Goal: Task Accomplishment & Management: Use online tool/utility

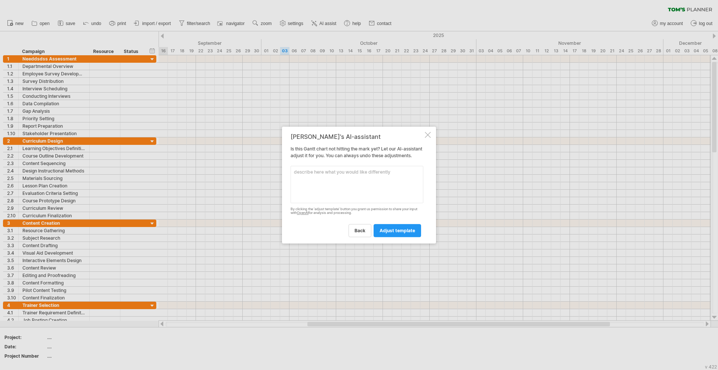
click at [369, 195] on textarea at bounding box center [356, 184] width 133 height 37
type textarea "I need a training calendar flow for our new campaigns. so it starts with review…"
click at [395, 244] on div "[PERSON_NAME]'s AI-assistant Is this [PERSON_NAME] chart not hitting the mark y…" at bounding box center [359, 185] width 154 height 117
click at [395, 234] on span "adjust template" at bounding box center [397, 231] width 36 height 6
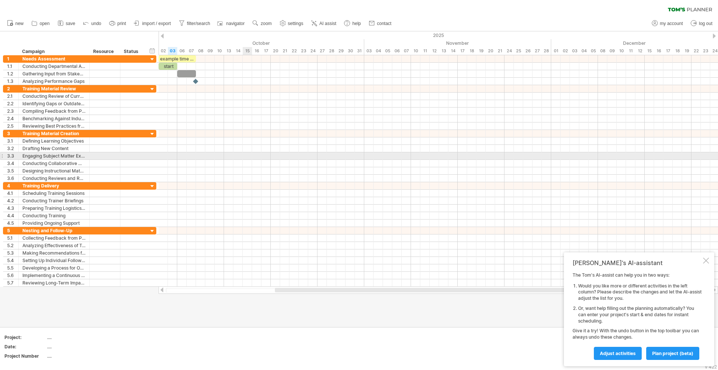
click at [249, 158] on div at bounding box center [437, 156] width 559 height 7
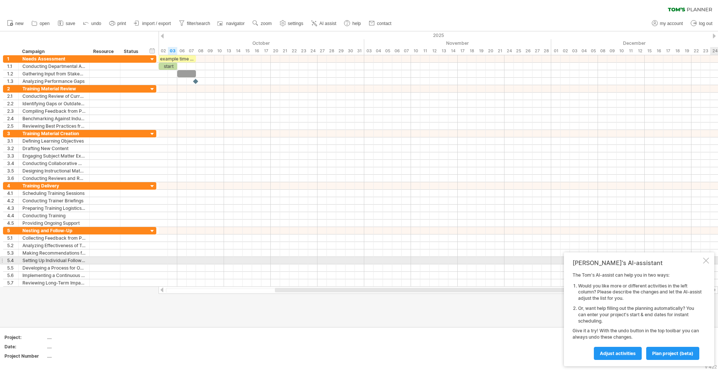
click at [707, 259] on div at bounding box center [706, 261] width 6 height 6
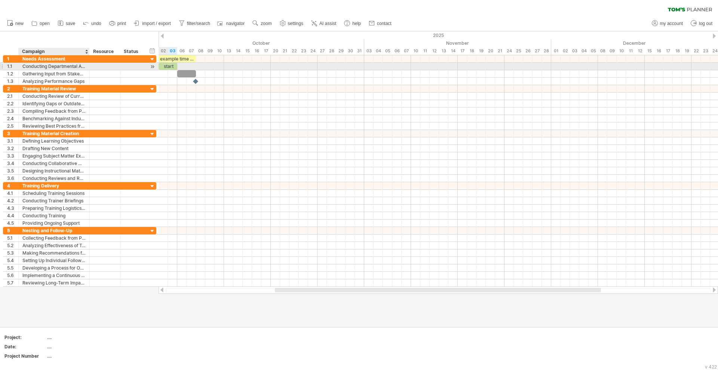
click at [55, 68] on div "Conducting Departmental Assessments" at bounding box center [53, 66] width 63 height 7
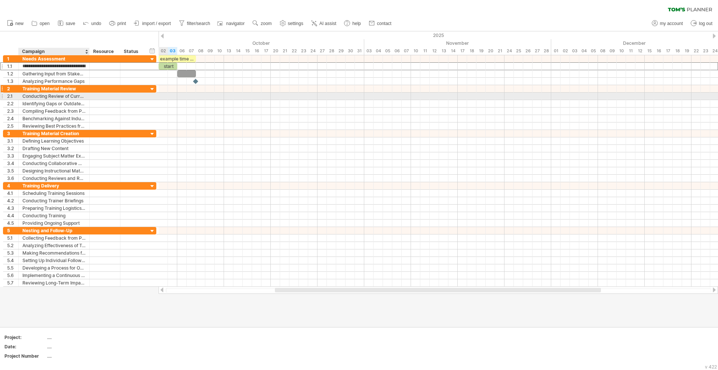
click at [50, 89] on div "Training Material Review" at bounding box center [53, 88] width 63 height 7
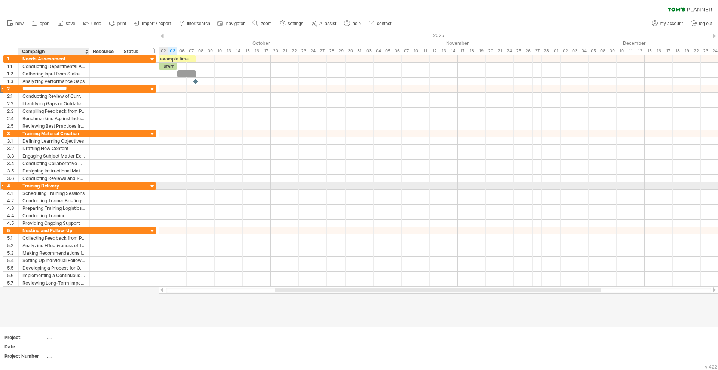
click at [57, 185] on div "Training Delivery" at bounding box center [53, 185] width 63 height 7
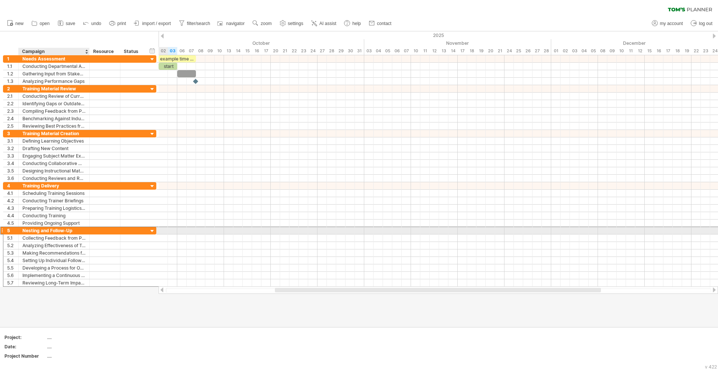
click at [55, 230] on div "Nesting and Follow-Up" at bounding box center [53, 230] width 63 height 7
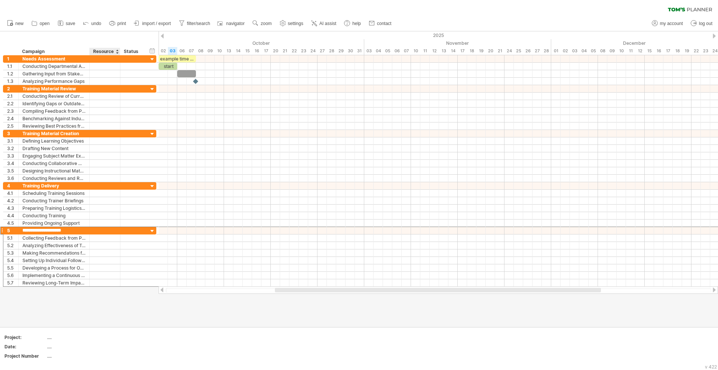
click at [121, 309] on div at bounding box center [359, 179] width 718 height 296
drag, startPoint x: 295, startPoint y: 293, endPoint x: 235, endPoint y: 290, distance: 59.9
click at [235, 290] on div at bounding box center [437, 290] width 559 height 7
drag, startPoint x: 290, startPoint y: 290, endPoint x: 284, endPoint y: 289, distance: 6.0
click at [284, 289] on div at bounding box center [432, 290] width 326 height 4
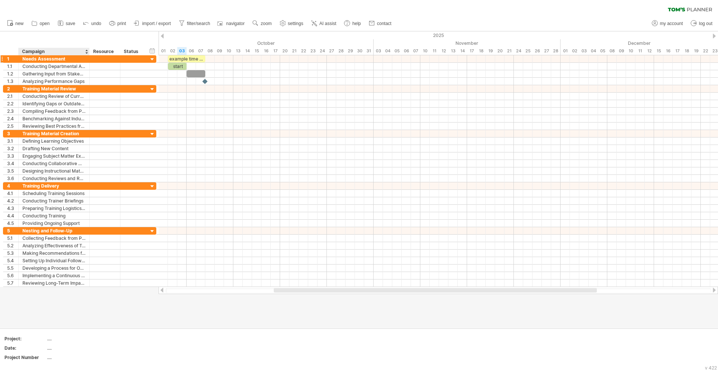
drag, startPoint x: 52, startPoint y: 54, endPoint x: 52, endPoint y: 59, distance: 4.5
click at [52, 54] on div "Campaign" at bounding box center [53, 51] width 63 height 7
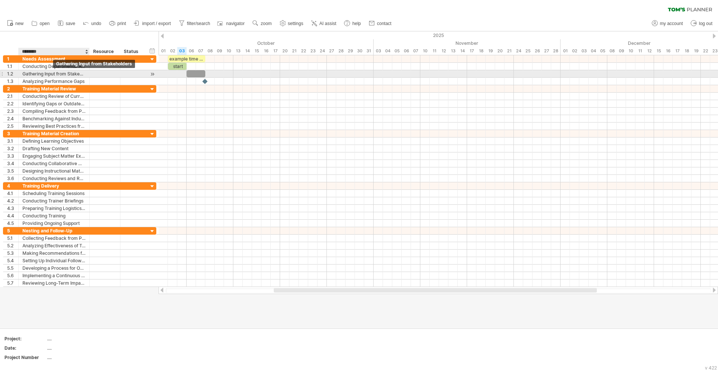
click at [49, 72] on div "Gathering Input from Stakeholders" at bounding box center [53, 73] width 63 height 7
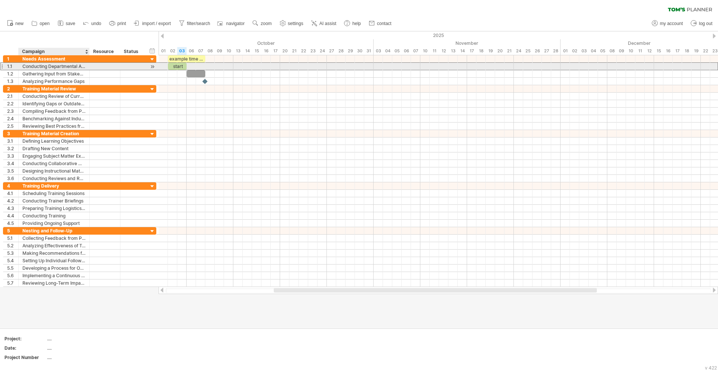
click at [50, 68] on div "Conducting Departmental Assessments" at bounding box center [53, 66] width 63 height 7
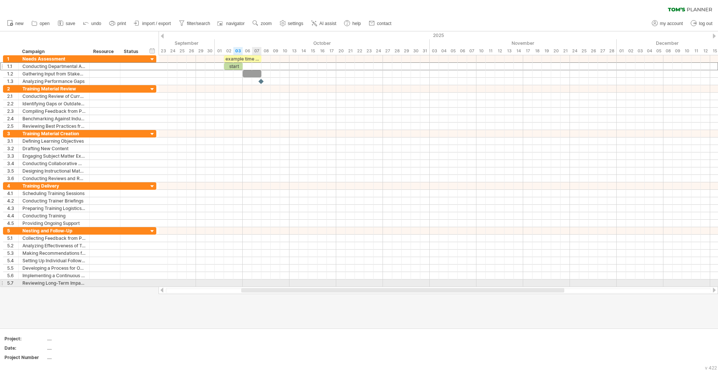
drag, startPoint x: 288, startPoint y: 290, endPoint x: 255, endPoint y: 282, distance: 34.2
click at [255, 282] on div "Trying to reach [DOMAIN_NAME] Connected again... 0% clear filter new 1" at bounding box center [359, 185] width 718 height 371
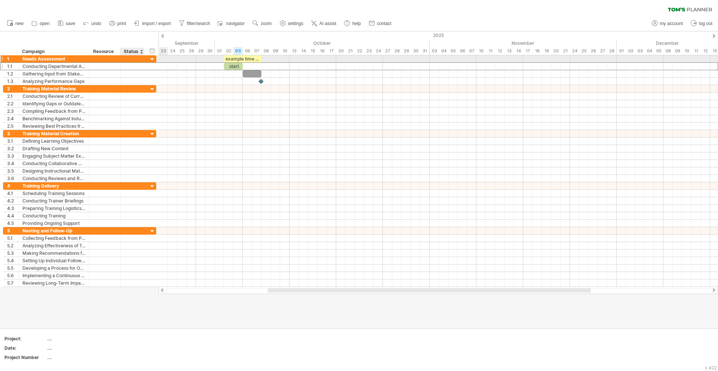
click at [130, 59] on div at bounding box center [132, 58] width 16 height 7
click at [137, 64] on div at bounding box center [132, 66] width 16 height 7
click at [139, 53] on div "Status" at bounding box center [132, 51] width 16 height 7
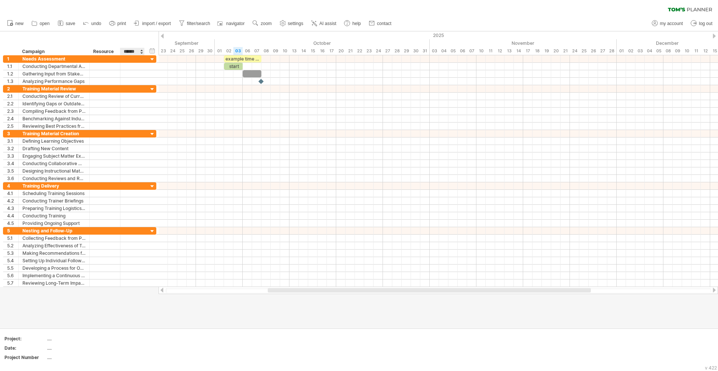
click at [142, 50] on div at bounding box center [141, 51] width 3 height 7
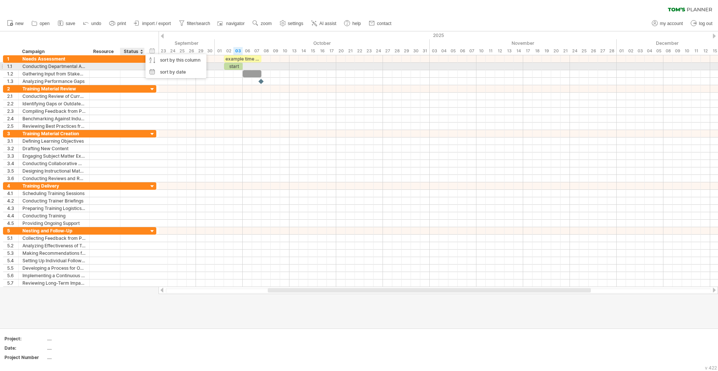
click at [129, 65] on div at bounding box center [132, 66] width 16 height 7
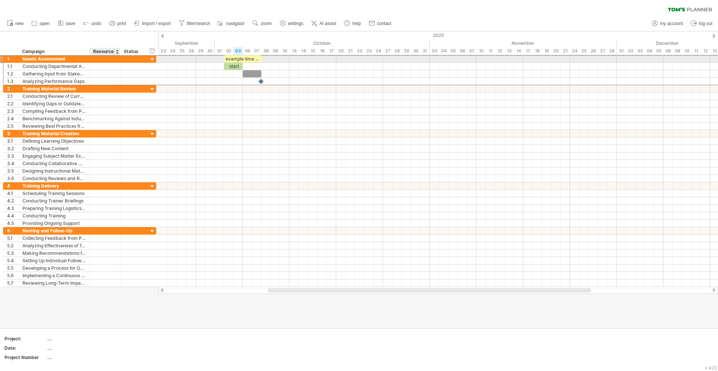
click at [107, 58] on div at bounding box center [104, 58] width 23 height 7
click at [155, 59] on div at bounding box center [152, 59] width 7 height 7
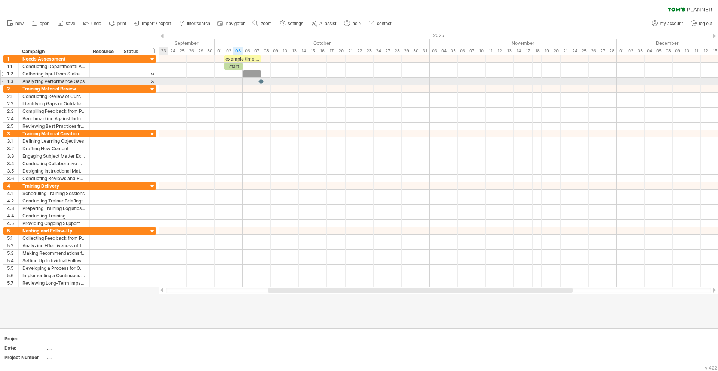
click at [156, 78] on div "**********" at bounding box center [79, 81] width 153 height 7
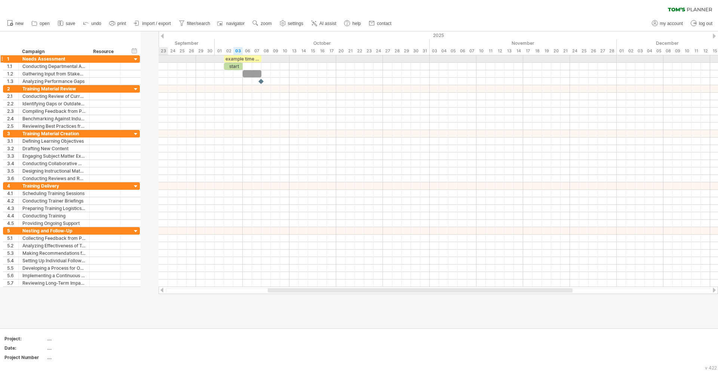
drag, startPoint x: 156, startPoint y: 58, endPoint x: 101, endPoint y: 57, distance: 55.3
click at [101, 57] on div "**********" at bounding box center [71, 58] width 137 height 7
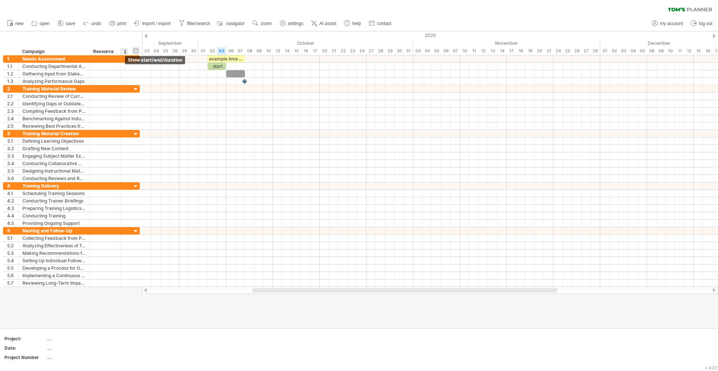
click at [138, 51] on div "hide start/end/duration show start/end/duration" at bounding box center [135, 51] width 7 height 8
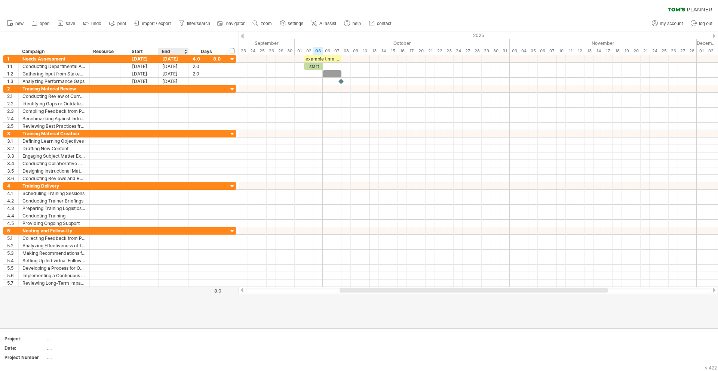
click at [184, 302] on div at bounding box center [359, 179] width 718 height 297
drag, startPoint x: 353, startPoint y: 290, endPoint x: 277, endPoint y: 287, distance: 76.3
click at [277, 287] on div at bounding box center [477, 290] width 479 height 7
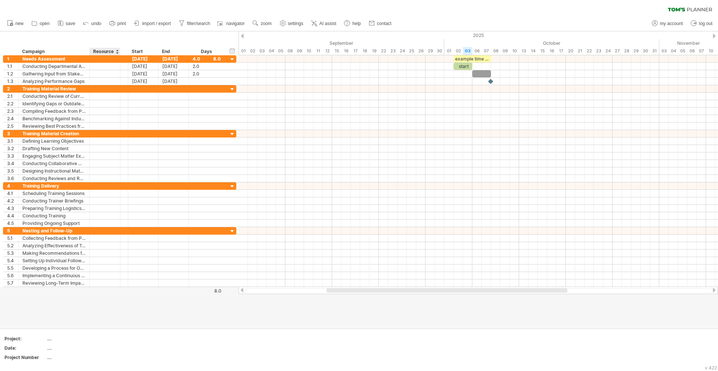
click at [102, 49] on div "Resource" at bounding box center [104, 51] width 23 height 7
click at [105, 52] on input "********" at bounding box center [104, 51] width 23 height 7
click at [118, 50] on div at bounding box center [117, 51] width 3 height 7
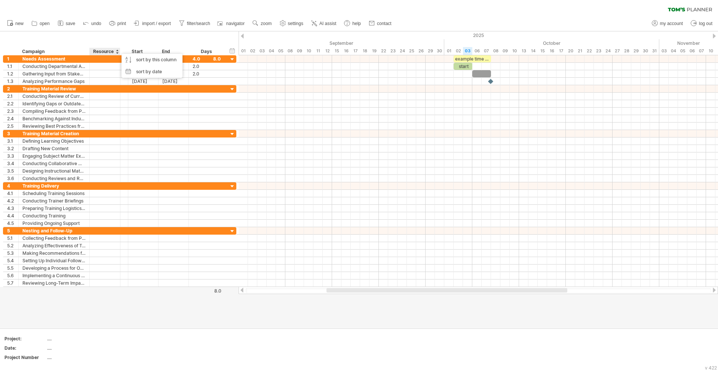
click at [103, 49] on div "Resource" at bounding box center [104, 51] width 23 height 7
click at [103, 49] on input "********" at bounding box center [104, 51] width 23 height 7
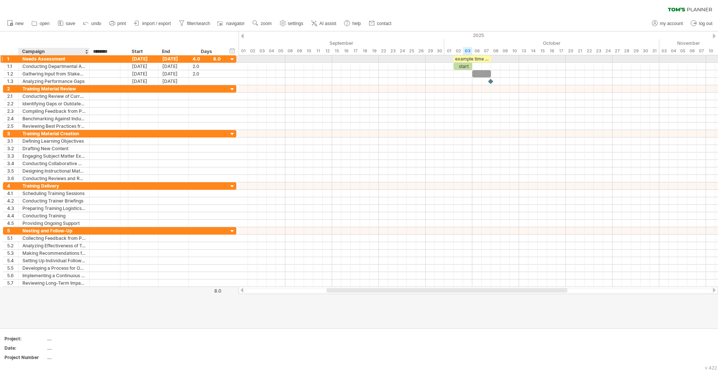
click at [42, 58] on div "Needs Assessment" at bounding box center [53, 58] width 63 height 7
click at [42, 60] on input "**********" at bounding box center [53, 58] width 63 height 7
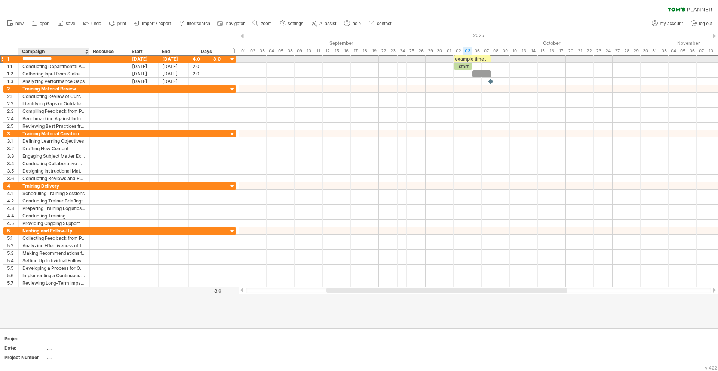
click at [42, 60] on input "**********" at bounding box center [53, 58] width 63 height 7
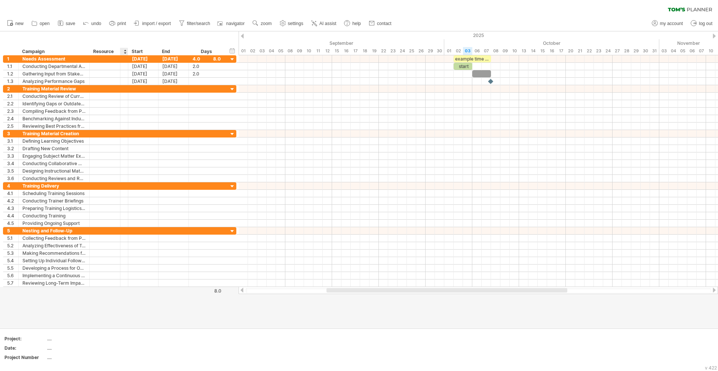
click at [126, 301] on div at bounding box center [359, 179] width 718 height 297
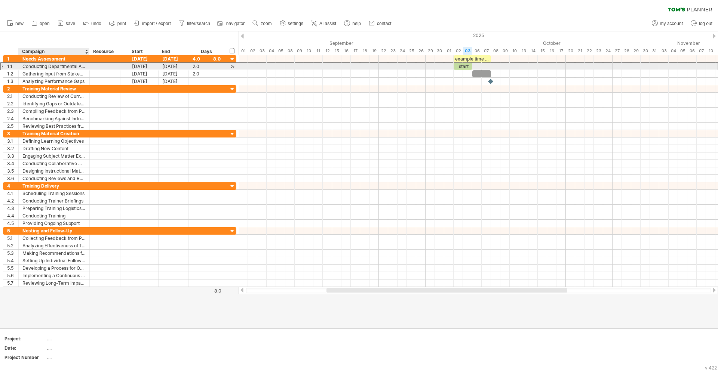
click at [50, 68] on div "Conducting Departmental Assessments" at bounding box center [53, 66] width 63 height 7
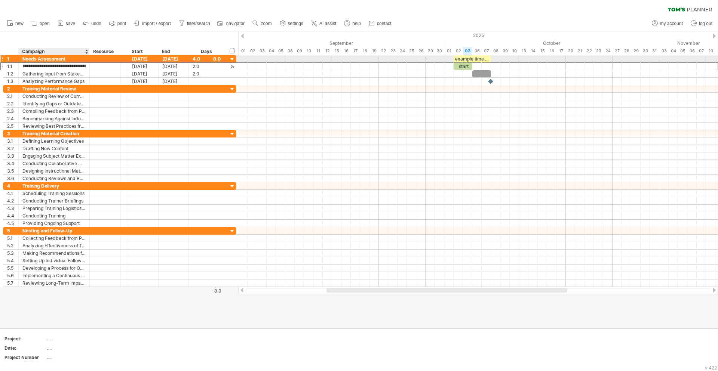
click at [50, 62] on div "**********" at bounding box center [119, 66] width 233 height 8
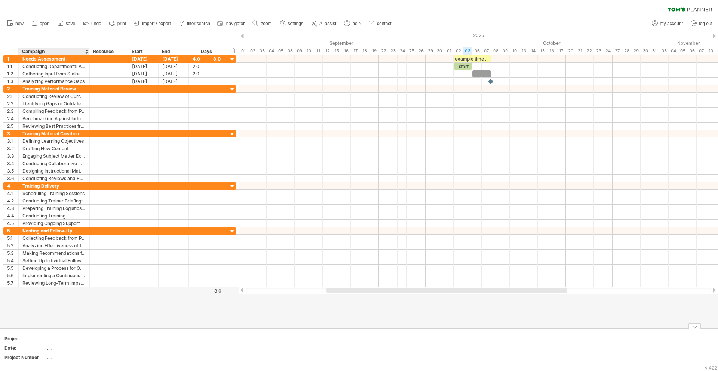
click at [47, 340] on div "...." at bounding box center [78, 339] width 63 height 6
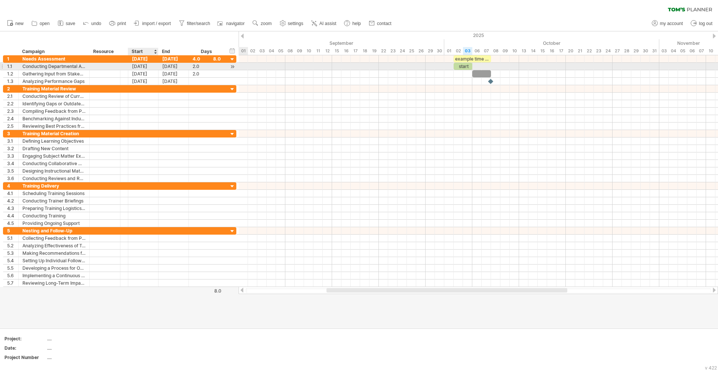
click at [148, 67] on div "[DATE]" at bounding box center [143, 66] width 30 height 7
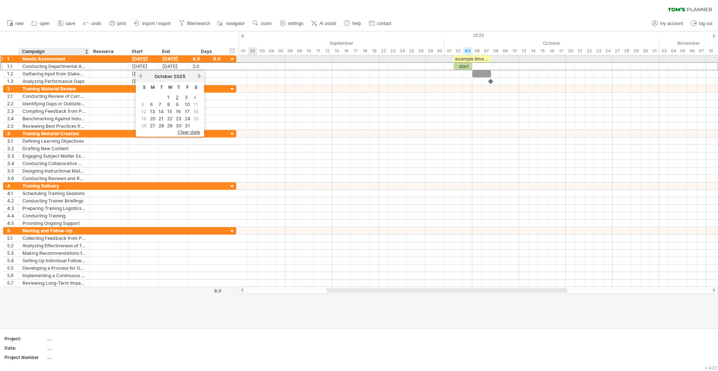
click at [58, 59] on div "Needs Assessment" at bounding box center [53, 58] width 63 height 7
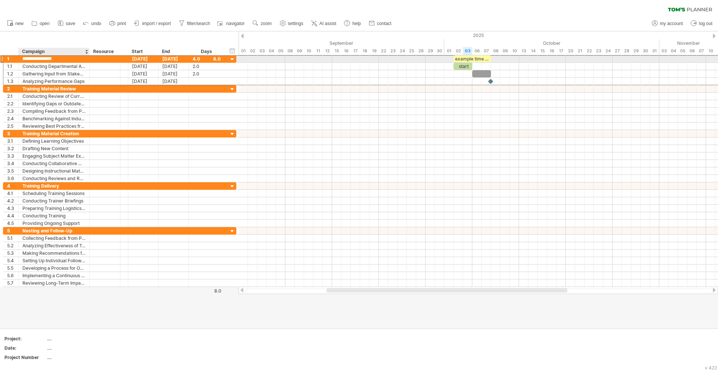
click at [48, 60] on input "**********" at bounding box center [53, 58] width 63 height 7
click at [48, 59] on input "**********" at bounding box center [53, 58] width 63 height 7
click at [43, 62] on div "Needs Assessment" at bounding box center [53, 58] width 63 height 7
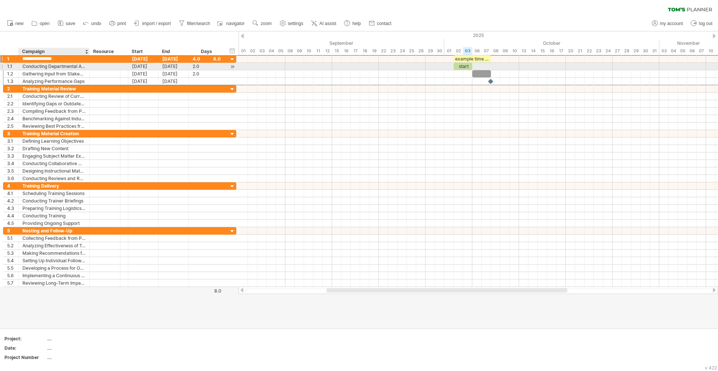
click at [43, 68] on div "Conducting Departmental Assessments" at bounding box center [53, 66] width 63 height 7
click at [43, 68] on input "**********" at bounding box center [53, 66] width 63 height 7
type input "****"
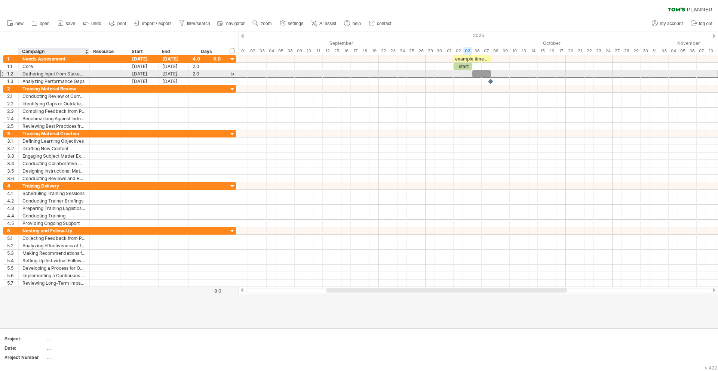
click at [61, 77] on div "Gathering Input from Stakeholders" at bounding box center [53, 73] width 63 height 7
click at [61, 77] on input "**********" at bounding box center [53, 73] width 63 height 7
type input "**********"
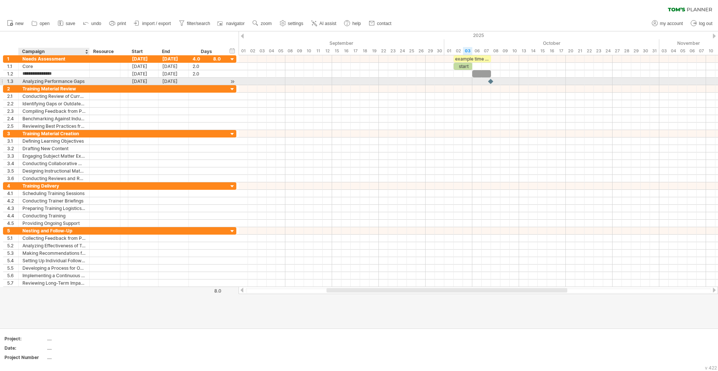
click at [53, 83] on div "Analyzing Performance Gaps" at bounding box center [53, 81] width 63 height 7
click at [53, 83] on input "**********" at bounding box center [53, 81] width 63 height 7
type input "*******"
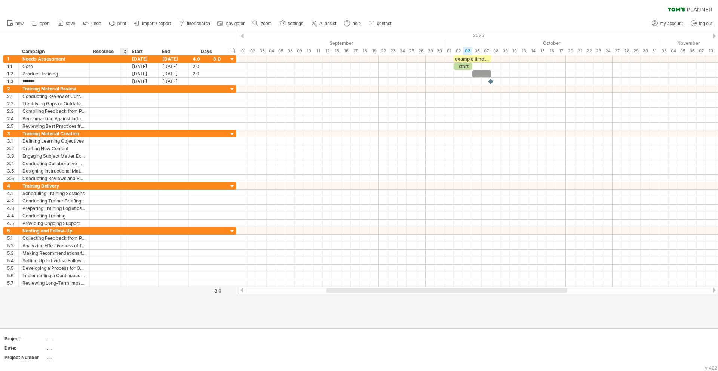
click at [124, 312] on div at bounding box center [359, 179] width 718 height 297
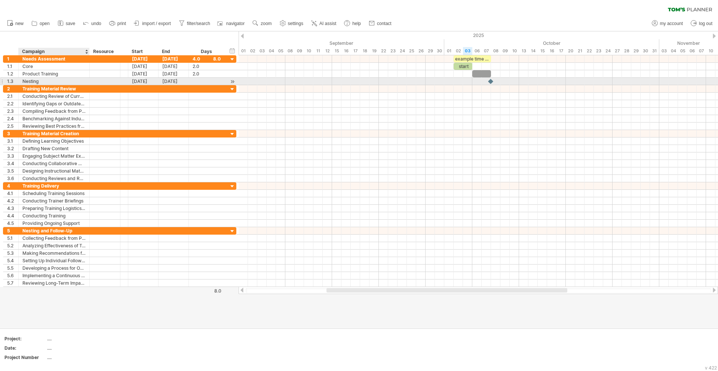
click at [43, 83] on div "Nesting" at bounding box center [53, 81] width 63 height 7
click at [38, 83] on input "*******" at bounding box center [53, 81] width 63 height 7
click at [215, 81] on div at bounding box center [207, 81] width 28 height 7
click at [233, 82] on div at bounding box center [232, 82] width 7 height 8
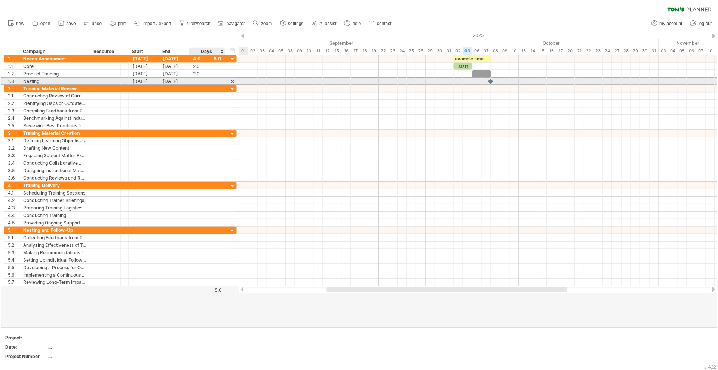
scroll to position [0, 0]
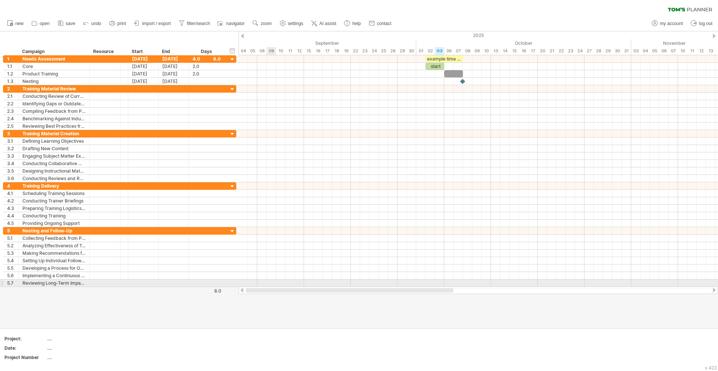
drag, startPoint x: 390, startPoint y: 290, endPoint x: 261, endPoint y: 281, distance: 130.0
click at [268, 284] on div "Trying to reach [DOMAIN_NAME] Connected again... 0% clear filter new 1" at bounding box center [359, 185] width 718 height 371
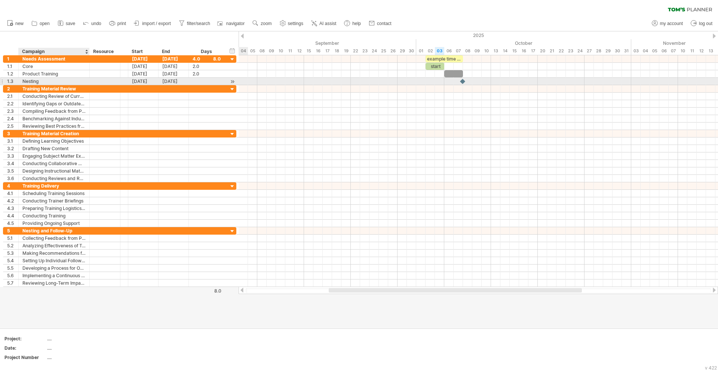
click at [49, 81] on div "Nesting" at bounding box center [53, 81] width 63 height 7
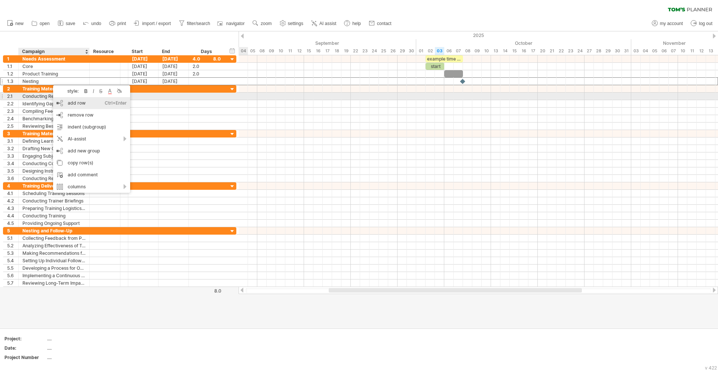
click at [72, 99] on div "add row Ctrl+Enter Cmd+Enter" at bounding box center [91, 103] width 77 height 12
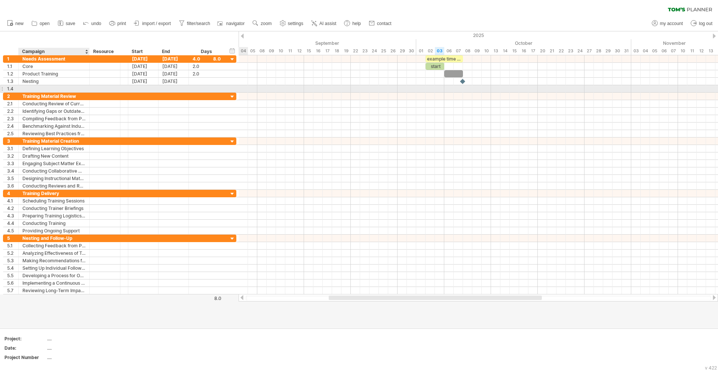
click at [30, 87] on div at bounding box center [53, 88] width 63 height 7
type input "**********"
click at [125, 317] on div at bounding box center [359, 179] width 718 height 297
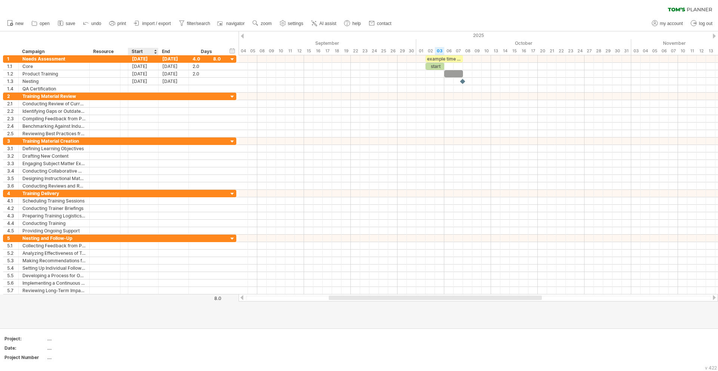
click at [149, 327] on div at bounding box center [359, 179] width 718 height 297
click at [39, 58] on div "Needs Assessment" at bounding box center [53, 58] width 63 height 7
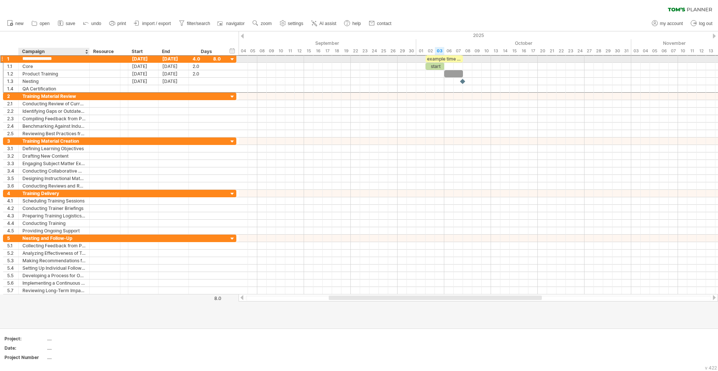
click at [39, 58] on input "**********" at bounding box center [53, 58] width 63 height 7
type input "**********"
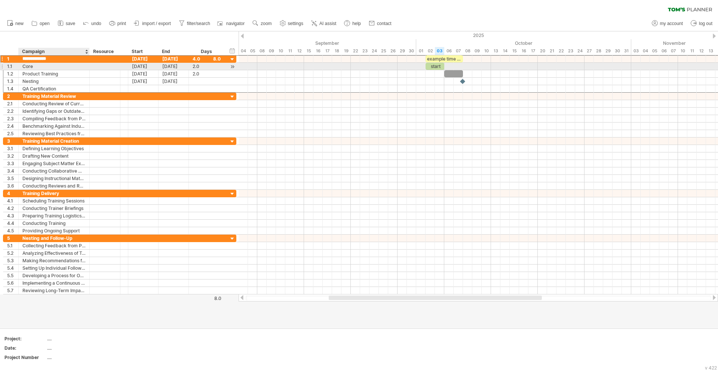
click at [79, 68] on div "Core" at bounding box center [53, 66] width 63 height 7
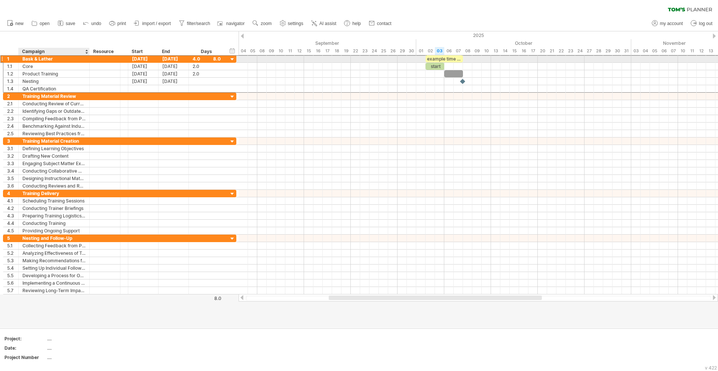
click at [74, 57] on div "Bask & Lather" at bounding box center [53, 58] width 63 height 7
click at [690, 9] on icon at bounding box center [690, 9] width 44 height 4
click at [64, 58] on div "Bask & Lather" at bounding box center [53, 58] width 63 height 7
click at [64, 58] on input "**********" at bounding box center [53, 58] width 63 height 7
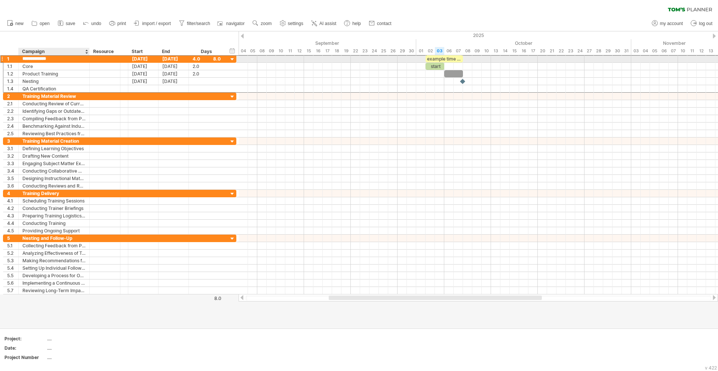
click at [116, 59] on div at bounding box center [104, 58] width 23 height 7
click at [104, 59] on input "text" at bounding box center [104, 58] width 23 height 7
click at [64, 61] on div "Bask & Lather" at bounding box center [53, 58] width 63 height 7
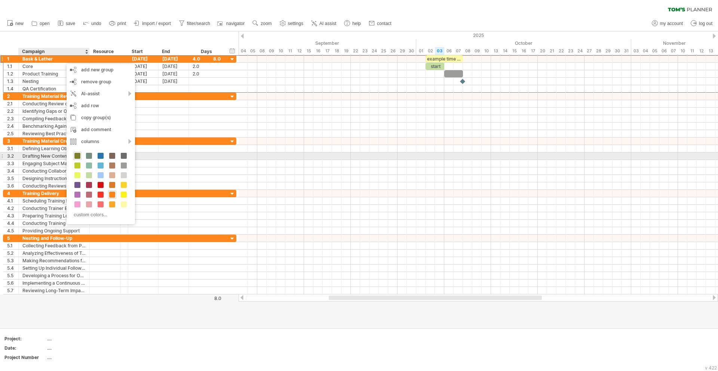
click at [77, 157] on span at bounding box center [77, 156] width 6 height 6
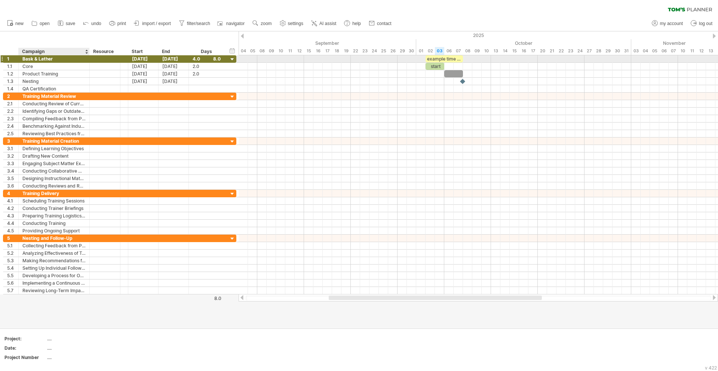
click at [54, 58] on div "Bask & Lather" at bounding box center [53, 58] width 63 height 7
click at [104, 52] on div "Resource" at bounding box center [104, 51] width 23 height 7
click at [104, 52] on input "********" at bounding box center [104, 51] width 23 height 7
click at [101, 59] on div at bounding box center [104, 58] width 23 height 7
click at [104, 52] on div "Resource" at bounding box center [104, 51] width 23 height 7
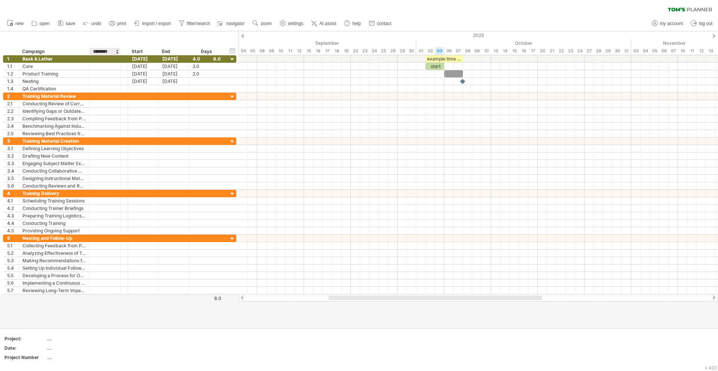
click at [104, 52] on input "********" at bounding box center [104, 51] width 23 height 7
type input "*******"
click at [152, 331] on div "Add your own logo Project: .... Date: .... Project Number ...." at bounding box center [359, 350] width 718 height 43
click at [101, 60] on div at bounding box center [104, 58] width 23 height 7
type input "****"
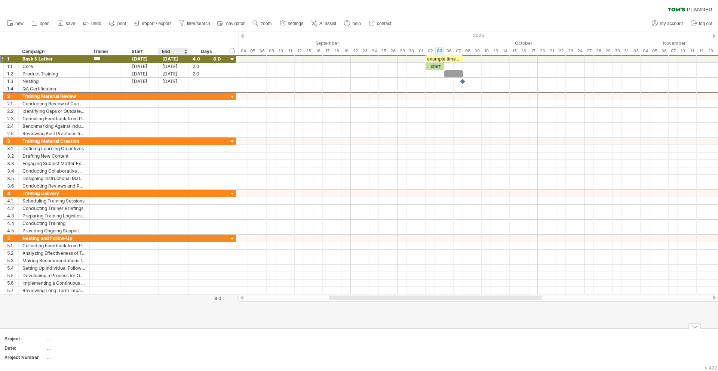
click at [190, 329] on div "Add your own logo Project: .... Date: .... Project Number ...." at bounding box center [359, 350] width 718 height 43
click at [137, 59] on div "[DATE]" at bounding box center [143, 58] width 30 height 7
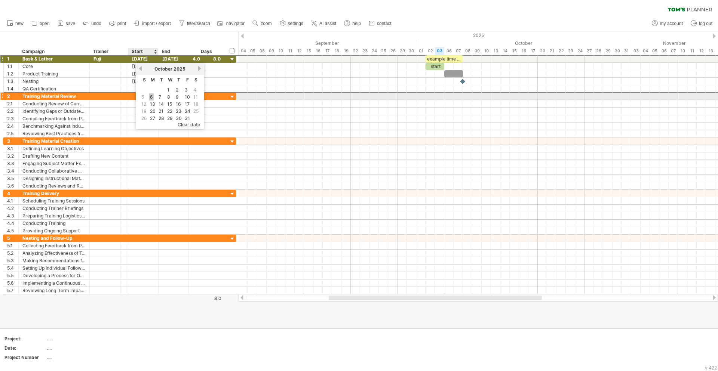
click at [153, 96] on link "6" at bounding box center [151, 96] width 4 height 7
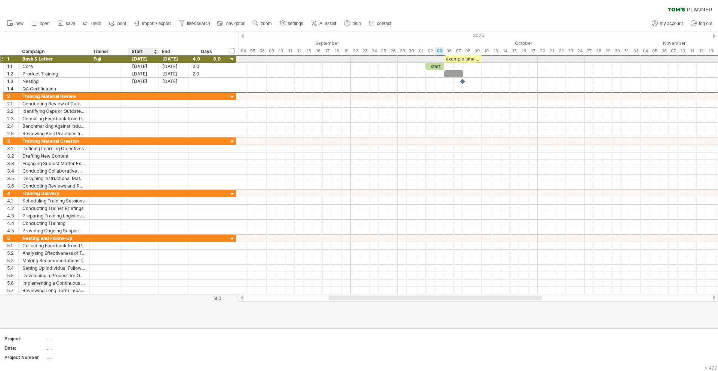
click at [143, 57] on div "[DATE]" at bounding box center [143, 58] width 30 height 7
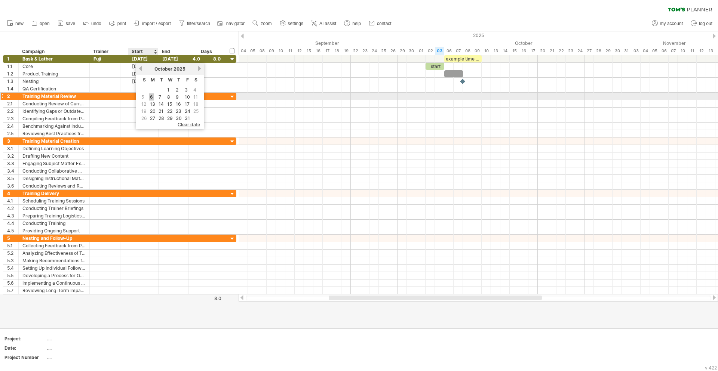
click at [150, 97] on link "6" at bounding box center [151, 96] width 4 height 7
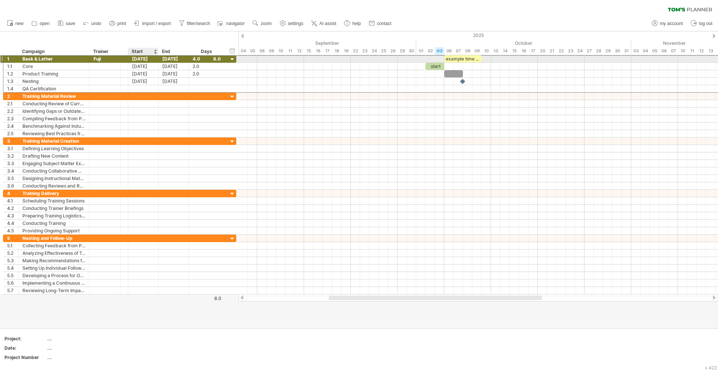
click at [140, 61] on div "[DATE]" at bounding box center [143, 58] width 30 height 7
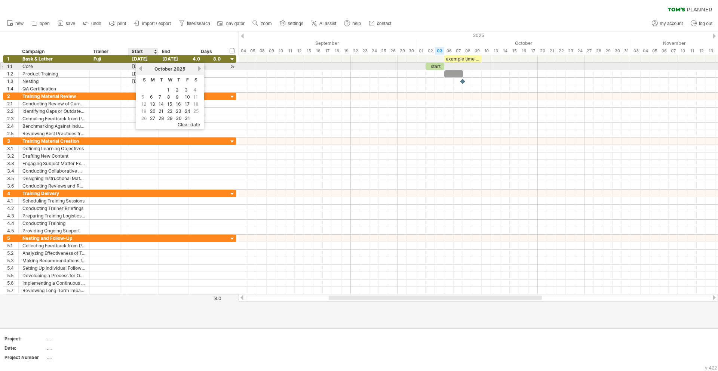
click at [141, 68] on link "previous" at bounding box center [141, 69] width 6 height 6
click at [199, 68] on link "next" at bounding box center [200, 69] width 6 height 6
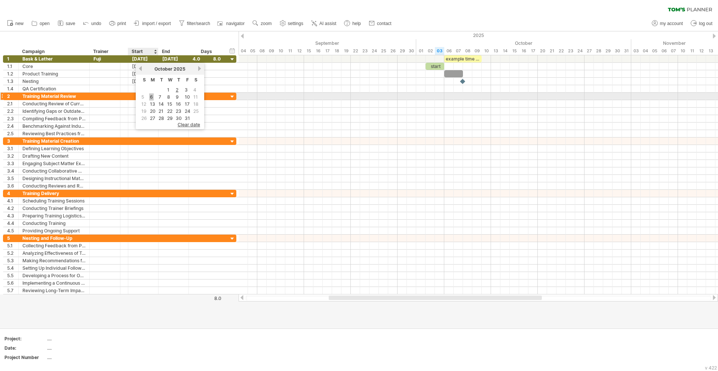
click at [152, 96] on link "6" at bounding box center [151, 96] width 4 height 7
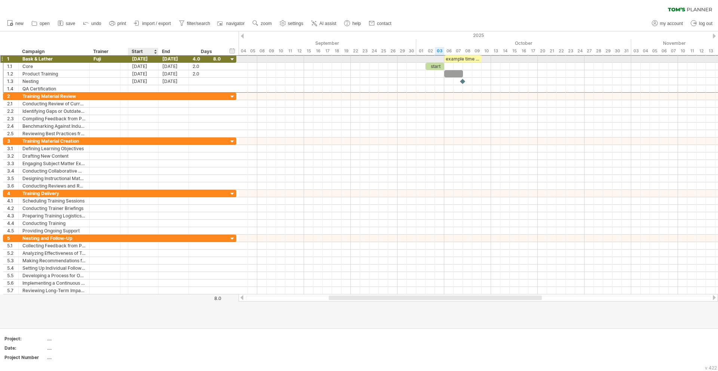
click at [141, 60] on div "[DATE]" at bounding box center [143, 58] width 30 height 7
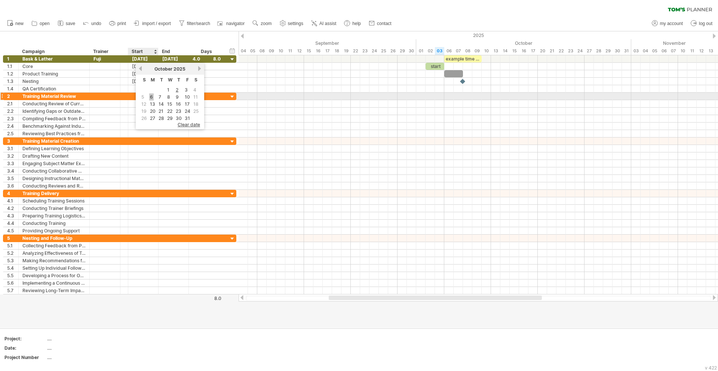
click at [152, 99] on link "6" at bounding box center [151, 96] width 4 height 7
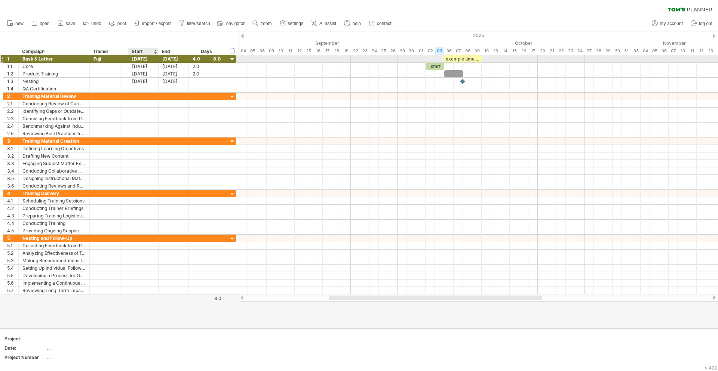
click at [145, 58] on div "[DATE]" at bounding box center [143, 58] width 30 height 7
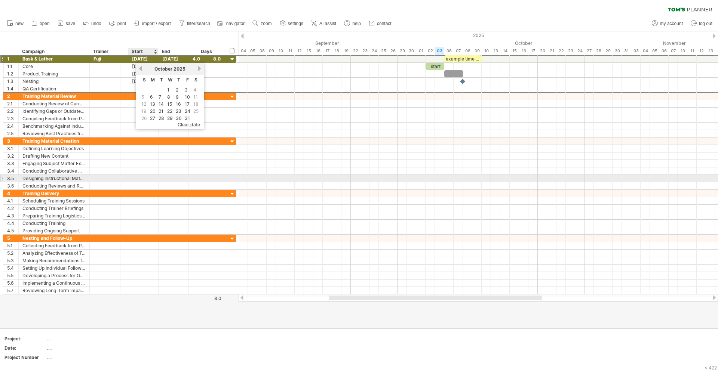
click at [139, 177] on div at bounding box center [143, 178] width 30 height 7
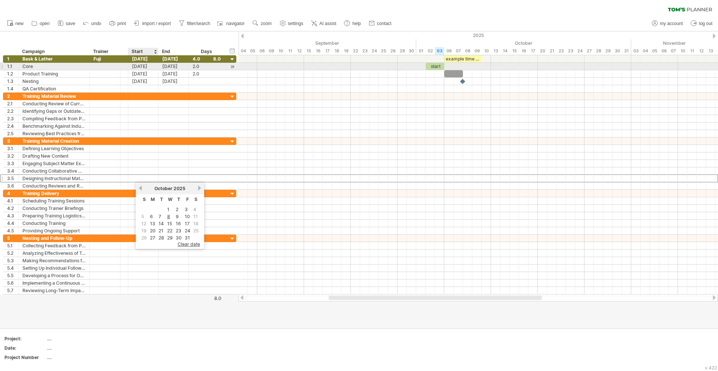
click at [143, 63] on div "[DATE]" at bounding box center [143, 66] width 30 height 7
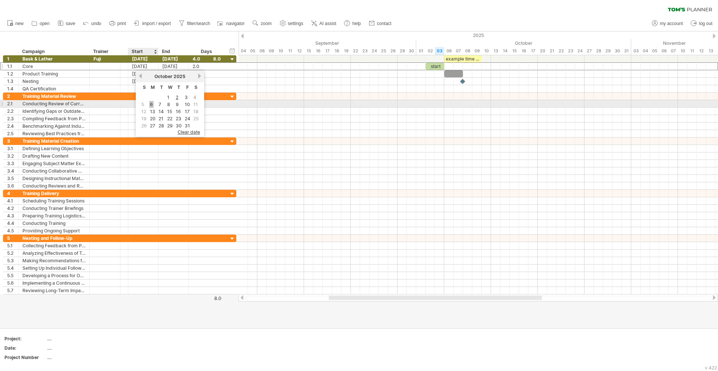
click at [152, 104] on link "6" at bounding box center [151, 104] width 4 height 7
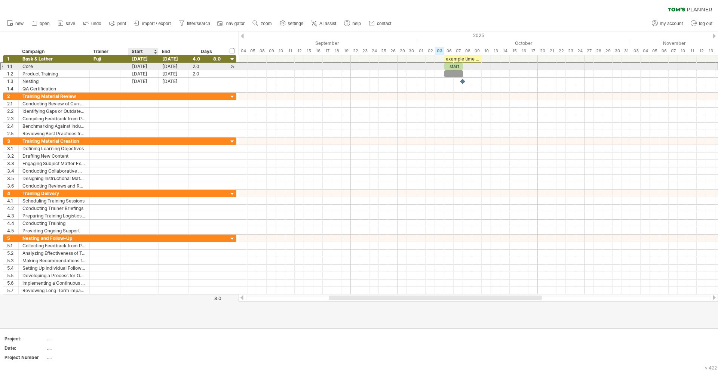
click at [145, 65] on div "[DATE]" at bounding box center [143, 66] width 30 height 7
click at [139, 67] on div "[DATE]" at bounding box center [143, 66] width 30 height 7
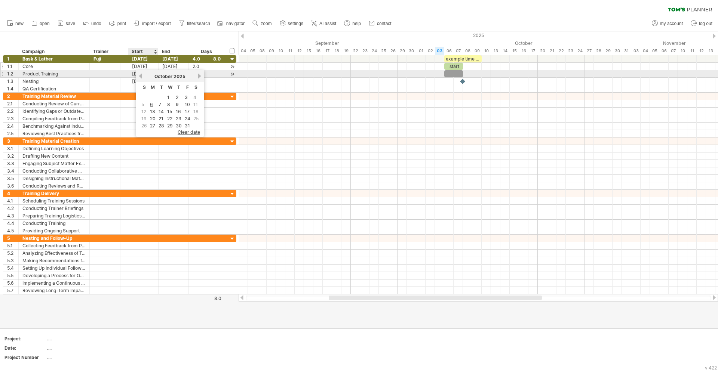
click at [146, 68] on div "[DATE]" at bounding box center [143, 66] width 30 height 7
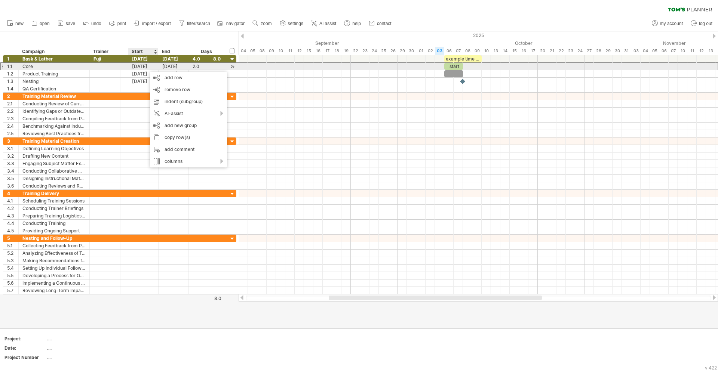
click at [140, 63] on div "[DATE]" at bounding box center [143, 66] width 30 height 7
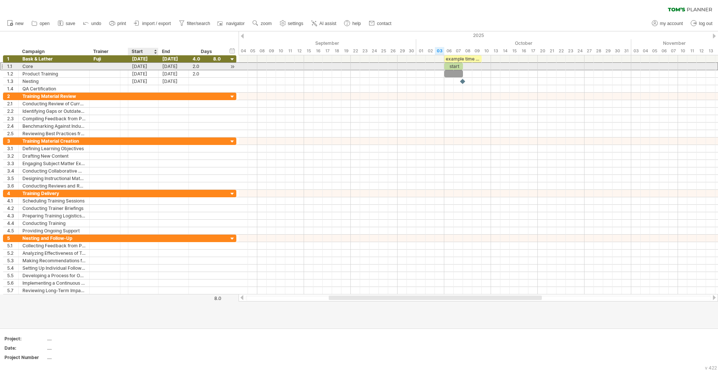
click at [140, 63] on div "[DATE]" at bounding box center [143, 66] width 30 height 7
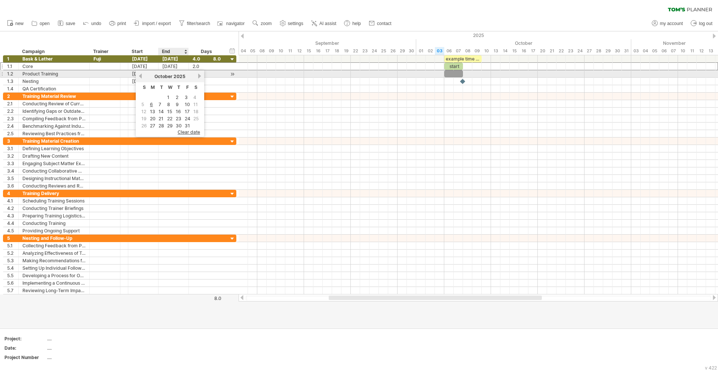
click at [167, 76] on span "October" at bounding box center [163, 77] width 18 height 6
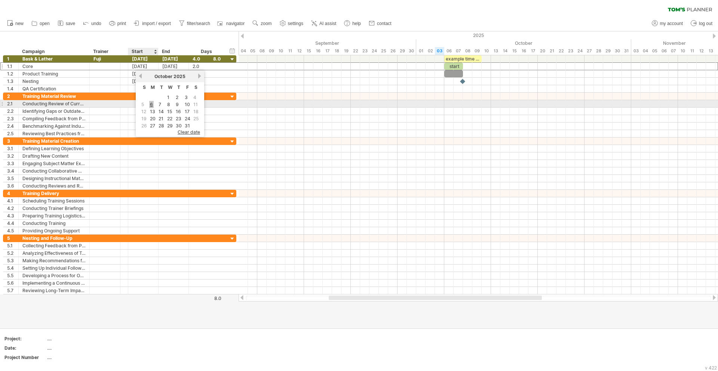
click at [150, 104] on link "6" at bounding box center [151, 104] width 4 height 7
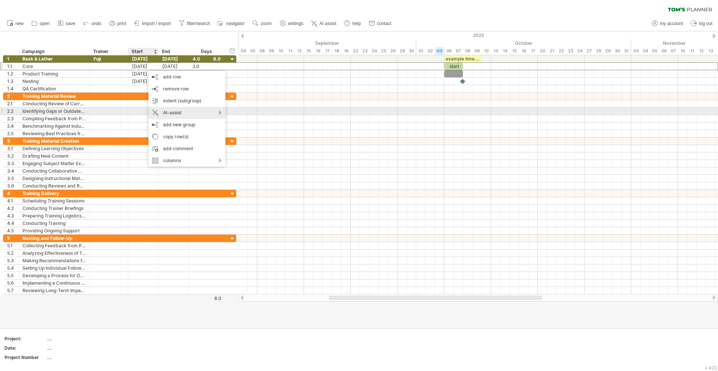
click at [175, 111] on div "AI-assist" at bounding box center [186, 113] width 77 height 12
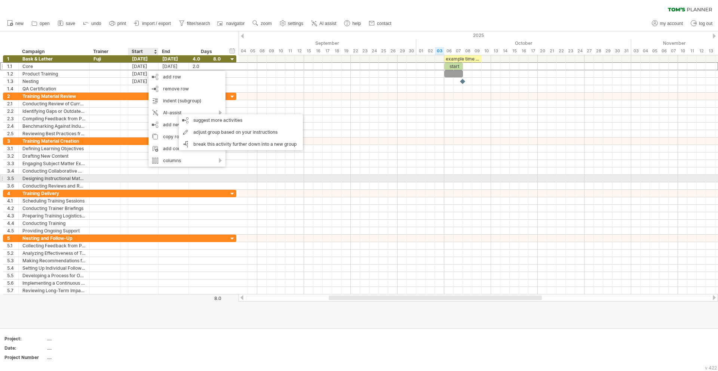
click at [169, 176] on div at bounding box center [173, 178] width 30 height 7
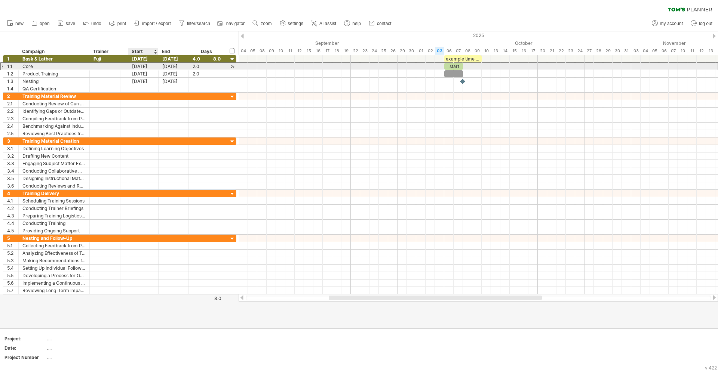
click at [146, 66] on div "[DATE]" at bounding box center [143, 66] width 30 height 7
click at [145, 66] on div "[DATE]" at bounding box center [143, 66] width 30 height 7
click at [144, 64] on div "[DATE]" at bounding box center [143, 66] width 30 height 7
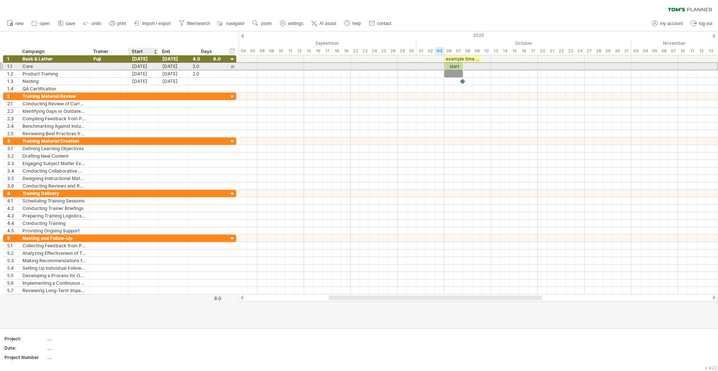
click at [144, 64] on div "[DATE]" at bounding box center [143, 66] width 30 height 7
click at [142, 66] on div "[DATE]" at bounding box center [143, 66] width 30 height 7
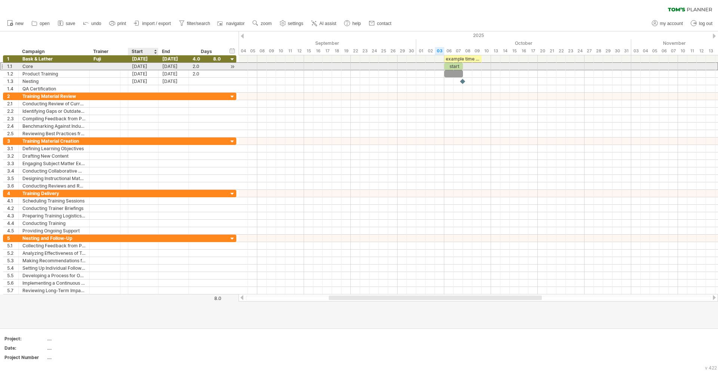
click at [142, 66] on div "[DATE]" at bounding box center [143, 66] width 30 height 7
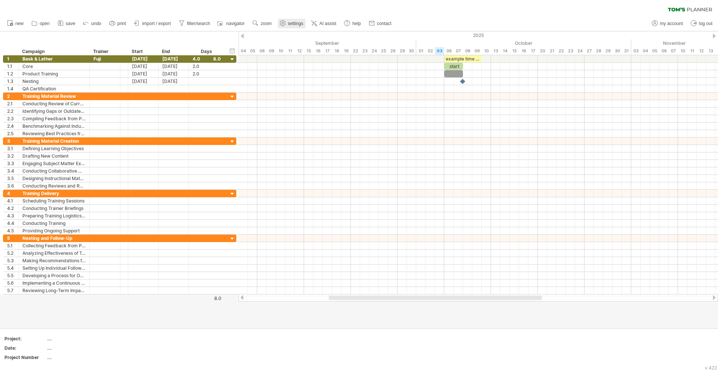
click at [289, 23] on span "settings" at bounding box center [295, 23] width 15 height 5
select select "*"
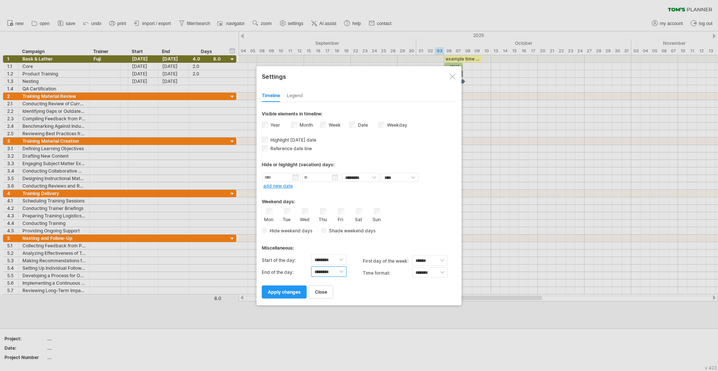
click at [343, 272] on select "******** ******** ******** ******** ******** ******** ******** ******** *******…" at bounding box center [329, 272] width 36 height 10
select select "*"
click at [311, 267] on select "******** ******** ******** ******** ******** ******** ******** ******** *******…" at bounding box center [329, 272] width 36 height 10
click at [342, 272] on select "******** ******** ******** ******** ******** ******** ******** ******** *******…" at bounding box center [329, 272] width 36 height 10
click at [423, 275] on select "******* *******" at bounding box center [430, 272] width 36 height 10
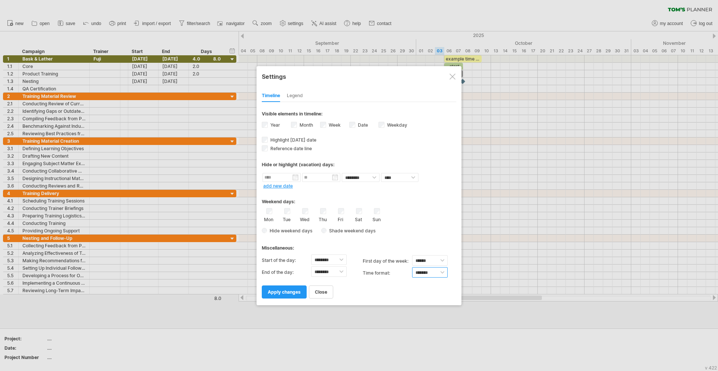
select select "******"
click at [412, 267] on select "******* *******" at bounding box center [430, 272] width 36 height 10
click at [343, 270] on select "******** ******** ******** ******** ******** ******** ******** ******** *******…" at bounding box center [329, 272] width 36 height 10
click at [361, 291] on div "close apply changes" at bounding box center [359, 288] width 194 height 19
click at [338, 272] on select "******** ******** ******** ******** ******** ******** ******** ******** *******…" at bounding box center [329, 272] width 36 height 10
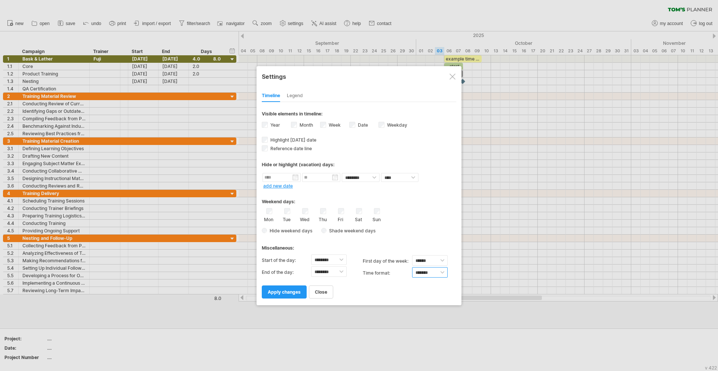
click at [427, 274] on select "******* *******" at bounding box center [430, 272] width 36 height 10
click at [357, 287] on div "close apply changes" at bounding box center [359, 288] width 194 height 19
click at [282, 289] on link "apply changes" at bounding box center [284, 292] width 45 height 13
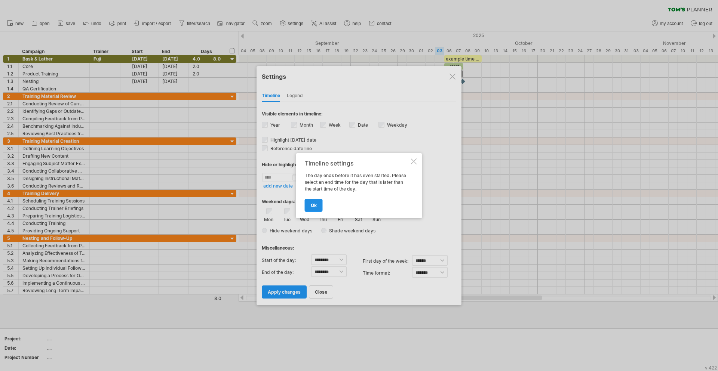
click at [313, 204] on span "ok" at bounding box center [314, 206] width 6 height 6
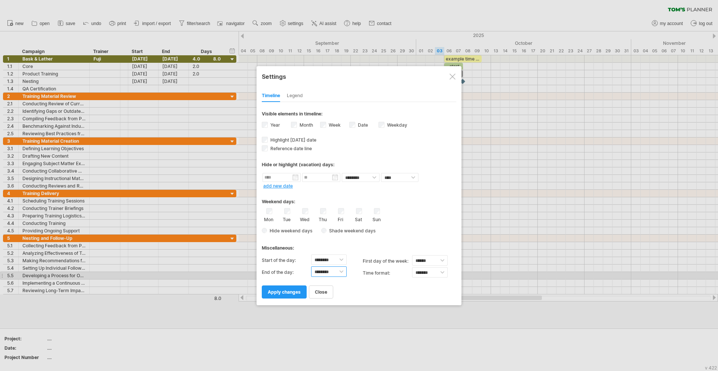
click at [337, 273] on select "******** ******** ******** ******** ******** ******** ******** ******** *******…" at bounding box center [329, 272] width 36 height 10
select select "**"
click at [311, 267] on select "******** ******** ******** ******** ******** ******** ******** ******** *******…" at bounding box center [329, 272] width 36 height 10
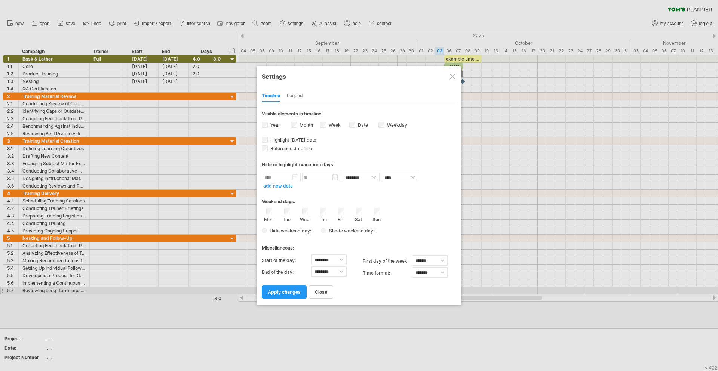
click at [355, 291] on div "close apply changes" at bounding box center [359, 288] width 194 height 19
click at [275, 296] on link "apply changes" at bounding box center [284, 292] width 45 height 13
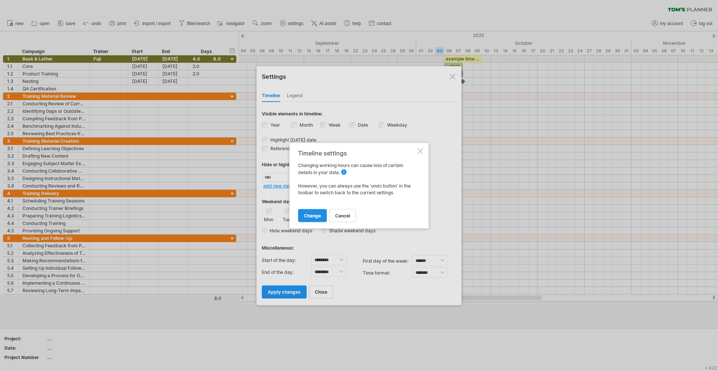
click at [307, 218] on span "change" at bounding box center [312, 216] width 17 height 6
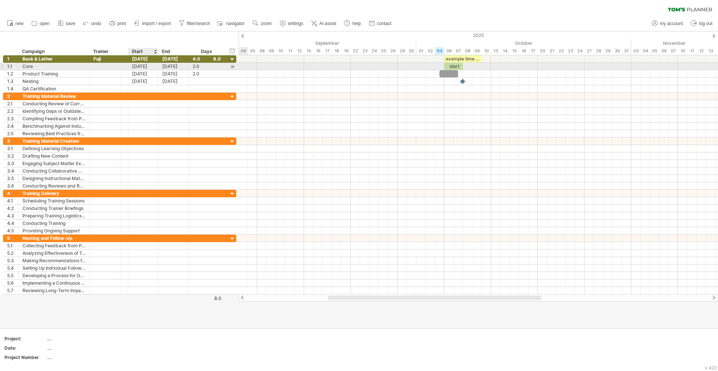
click at [147, 68] on div "[DATE]" at bounding box center [143, 66] width 30 height 7
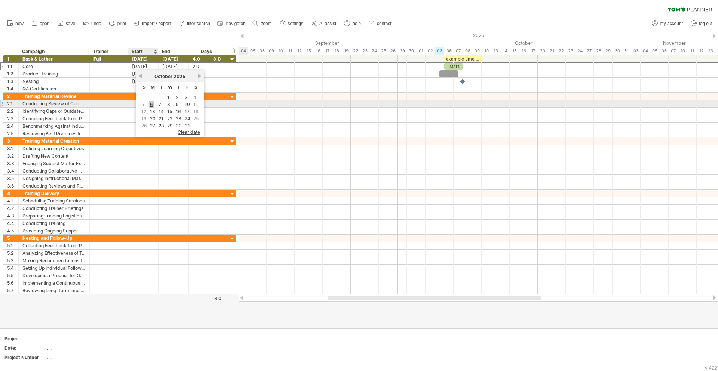
click at [151, 107] on link "6" at bounding box center [151, 104] width 4 height 7
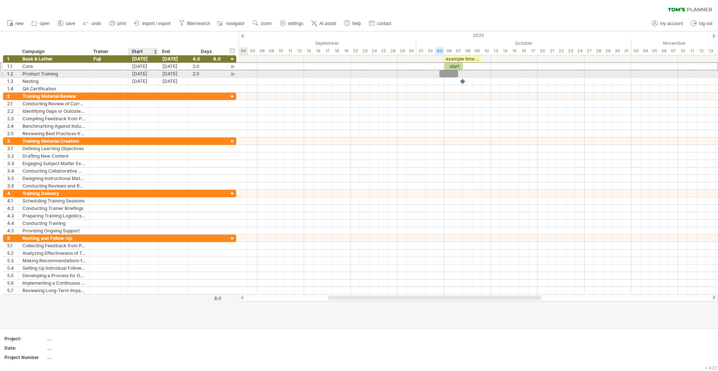
click at [140, 67] on div "[DATE]" at bounding box center [143, 66] width 30 height 7
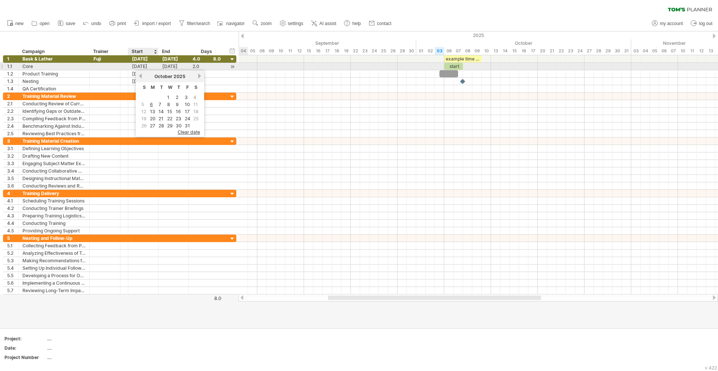
click at [140, 67] on div "[DATE]" at bounding box center [143, 66] width 30 height 7
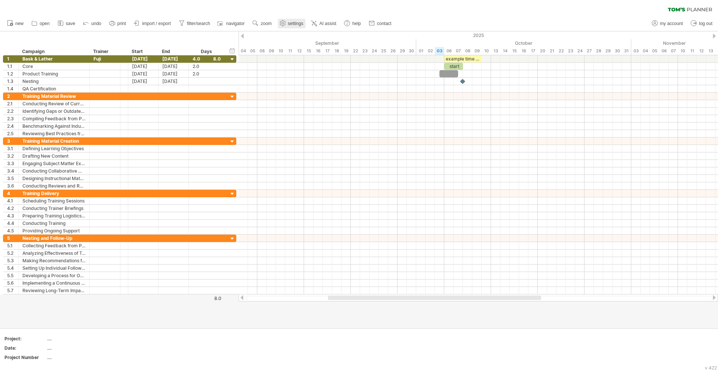
click at [292, 25] on span "settings" at bounding box center [295, 23] width 15 height 5
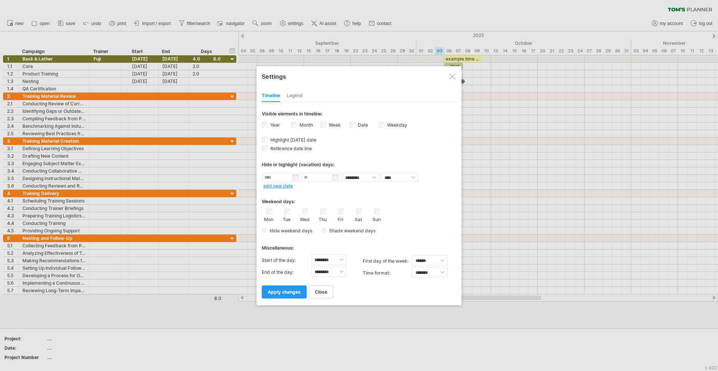
click at [293, 94] on div "Legend" at bounding box center [295, 96] width 16 height 12
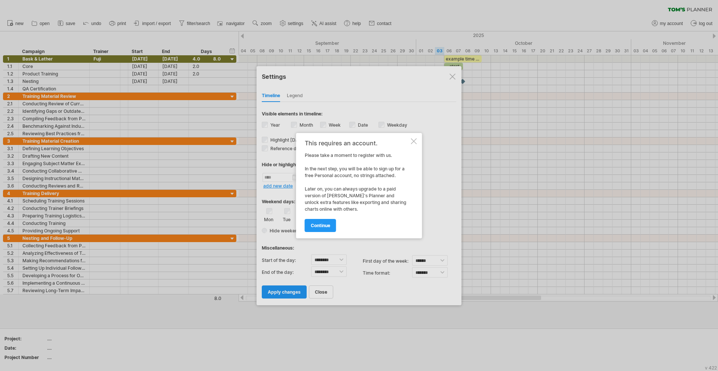
click at [417, 141] on div "This requires an account. Please take a moment to register with us. In the next…" at bounding box center [359, 185] width 126 height 105
click at [414, 141] on div at bounding box center [414, 141] width 6 height 6
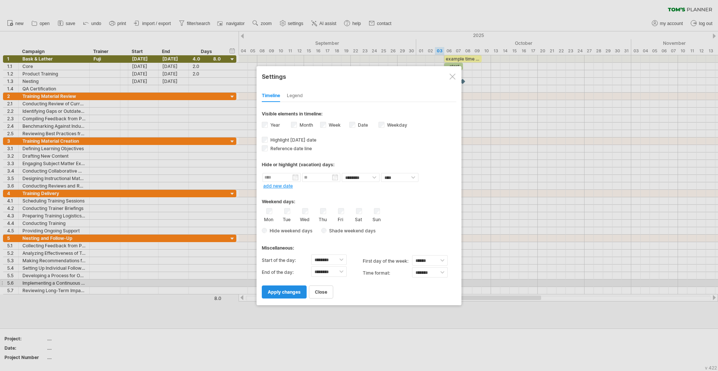
click at [277, 292] on span "apply changes" at bounding box center [284, 292] width 33 height 6
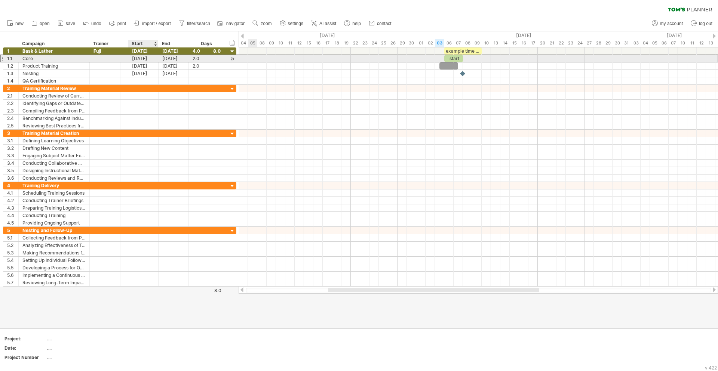
click at [148, 62] on div "[DATE]" at bounding box center [143, 58] width 30 height 7
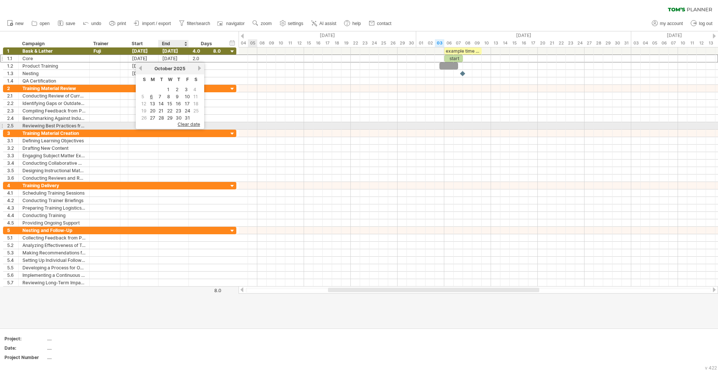
click at [190, 124] on span "clear date" at bounding box center [189, 124] width 22 height 6
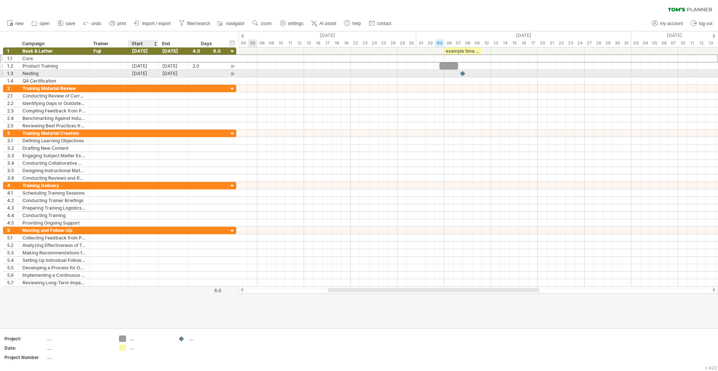
click at [146, 66] on div "[DATE]" at bounding box center [143, 65] width 30 height 7
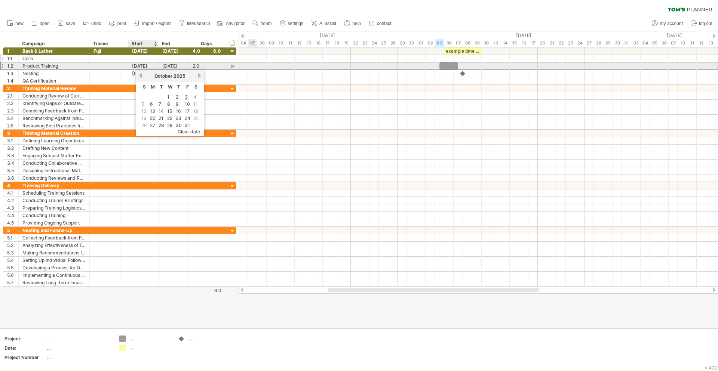
click at [146, 56] on div at bounding box center [143, 58] width 30 height 7
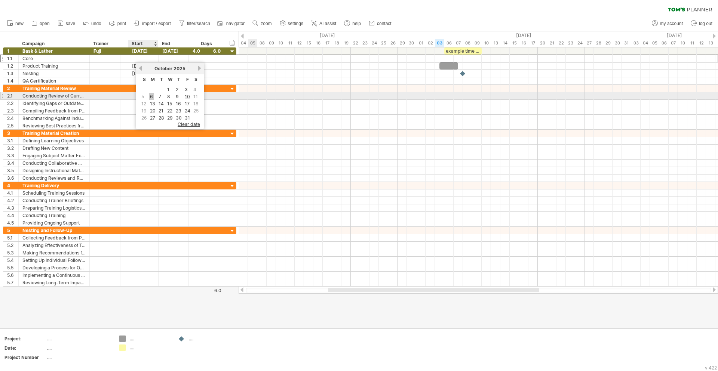
click at [152, 96] on link "6" at bounding box center [151, 96] width 4 height 7
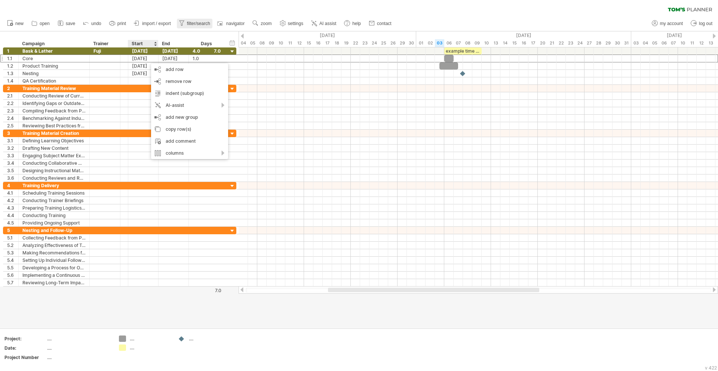
click at [191, 24] on span "filter/search" at bounding box center [198, 23] width 23 height 5
type input "**********"
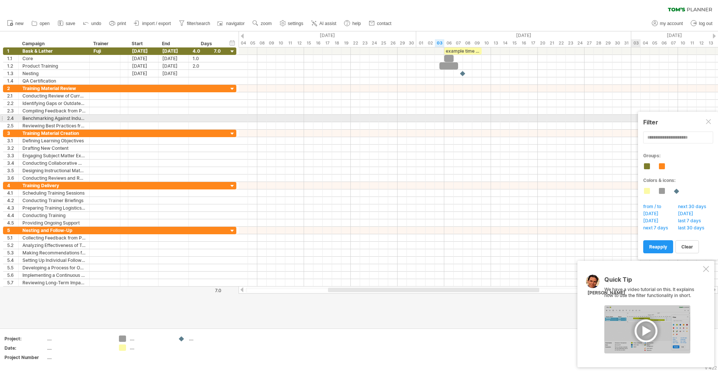
click at [708, 120] on div at bounding box center [709, 122] width 6 height 6
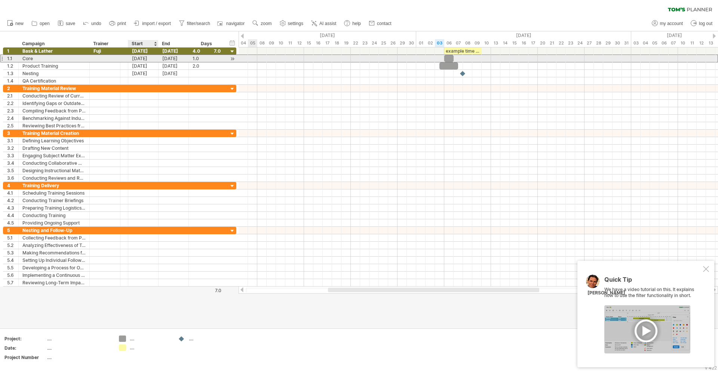
click at [145, 59] on div "[DATE]" at bounding box center [143, 58] width 30 height 7
click at [145, 58] on div "[DATE]" at bounding box center [143, 58] width 30 height 7
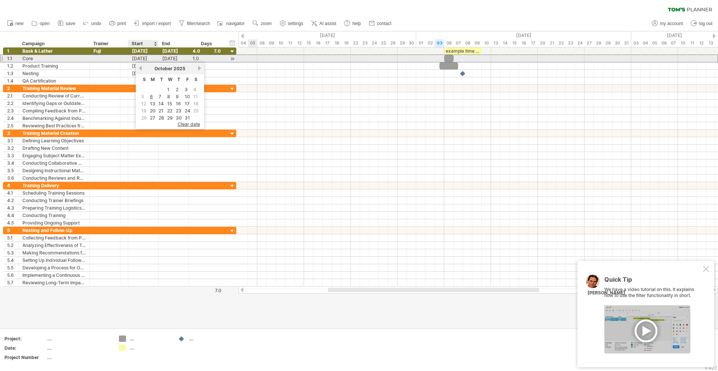
click at [145, 58] on div "[DATE]" at bounding box center [143, 58] width 30 height 7
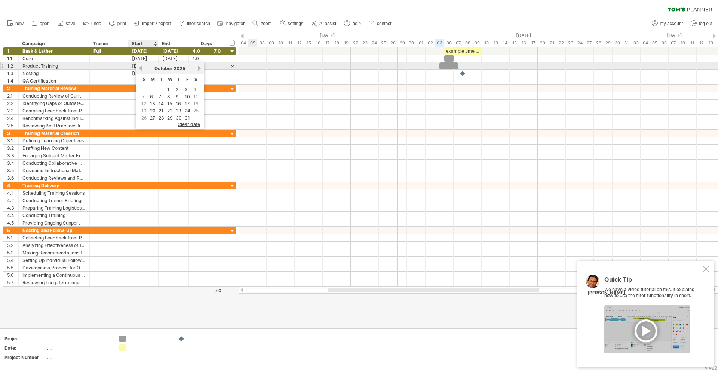
click at [162, 66] on span "October" at bounding box center [163, 69] width 18 height 6
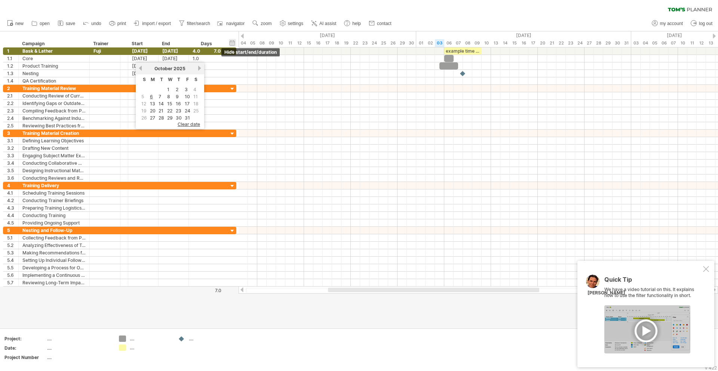
click at [234, 45] on div "hide start/end/duration show start/end/duration" at bounding box center [232, 43] width 7 height 8
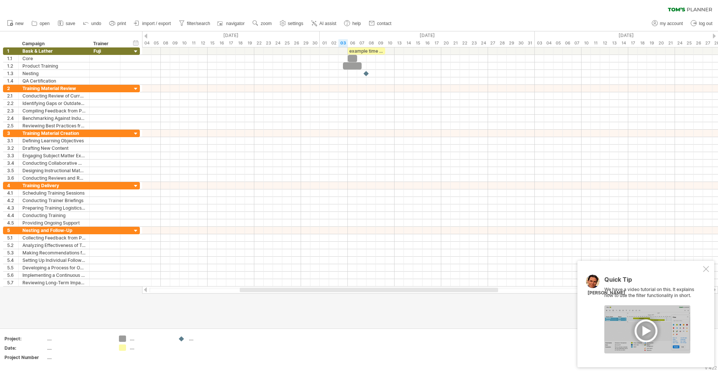
click at [146, 37] on div at bounding box center [145, 36] width 3 height 5
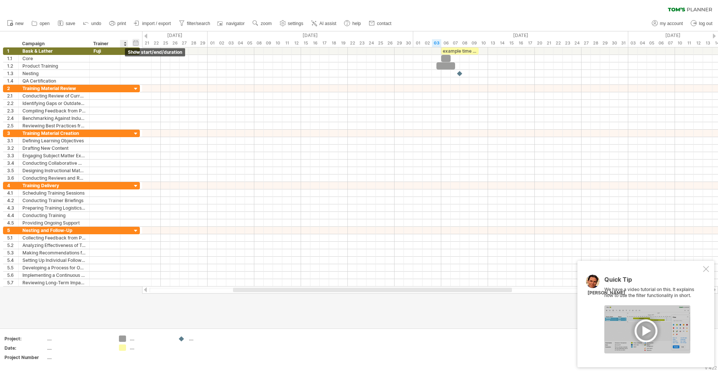
click at [136, 45] on div "hide start/end/duration show start/end/duration" at bounding box center [135, 43] width 7 height 8
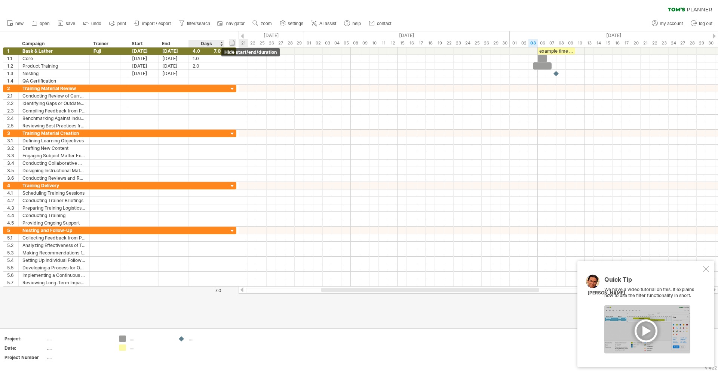
click at [232, 42] on div "hide start/end/duration show start/end/duration" at bounding box center [232, 43] width 7 height 8
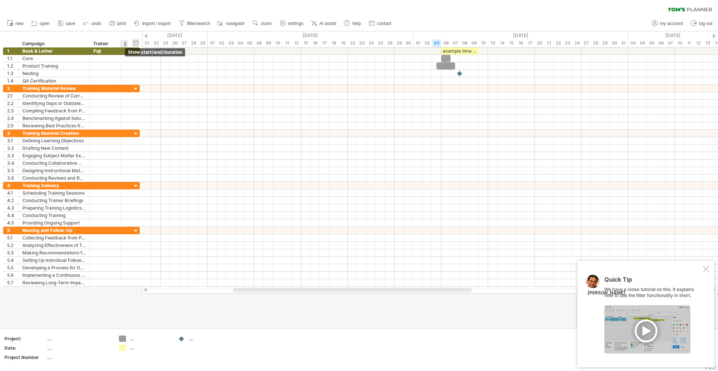
click at [135, 44] on div "hide start/end/duration show start/end/duration" at bounding box center [135, 43] width 7 height 8
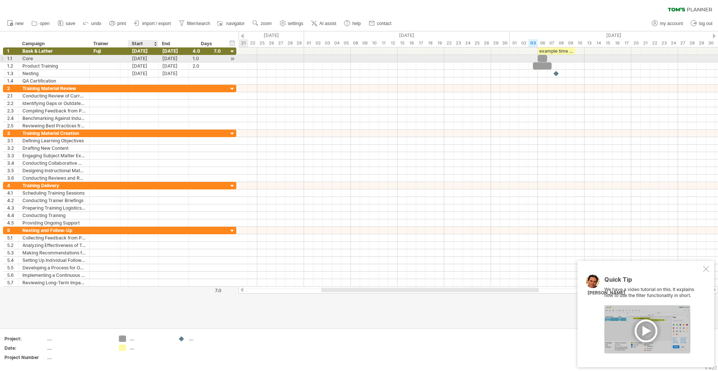
click at [137, 59] on div "[DATE]" at bounding box center [143, 58] width 30 height 7
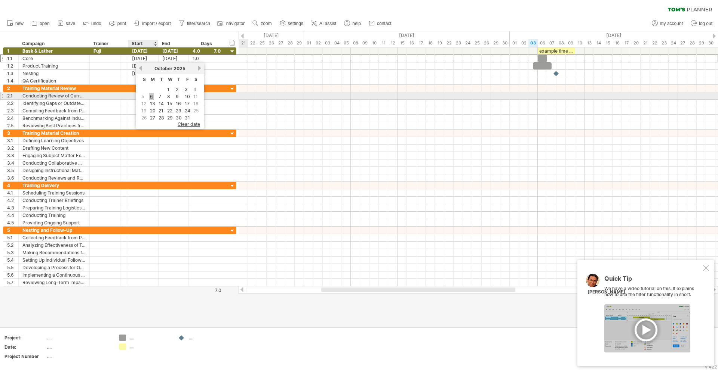
click at [153, 96] on link "6" at bounding box center [151, 96] width 4 height 7
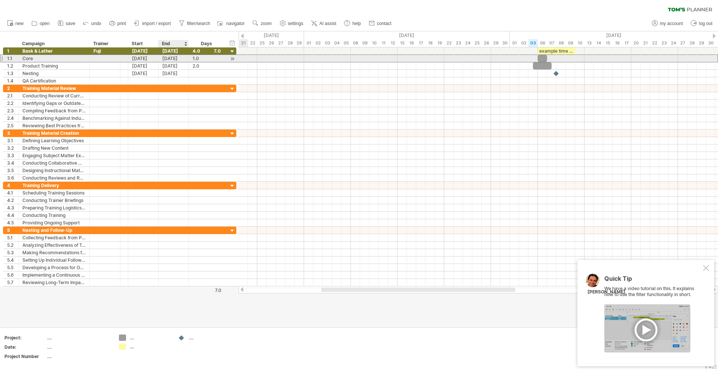
click at [181, 57] on div "[DATE]" at bounding box center [173, 58] width 30 height 7
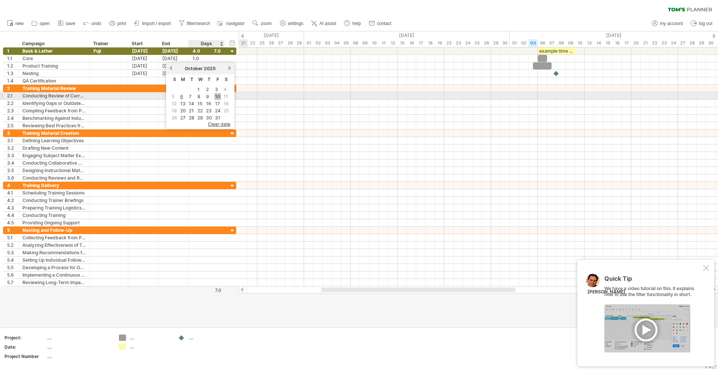
click at [218, 98] on link "10" at bounding box center [217, 96] width 7 height 7
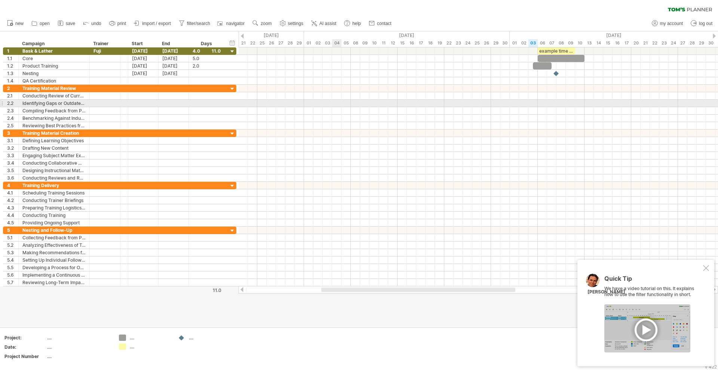
click at [464, 99] on div at bounding box center [477, 95] width 479 height 7
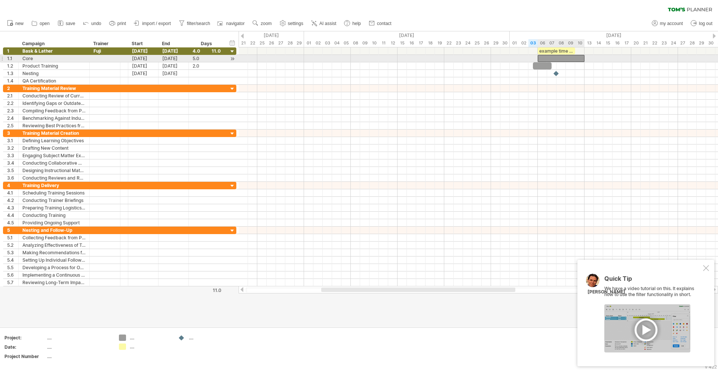
click at [552, 59] on div at bounding box center [561, 58] width 47 height 7
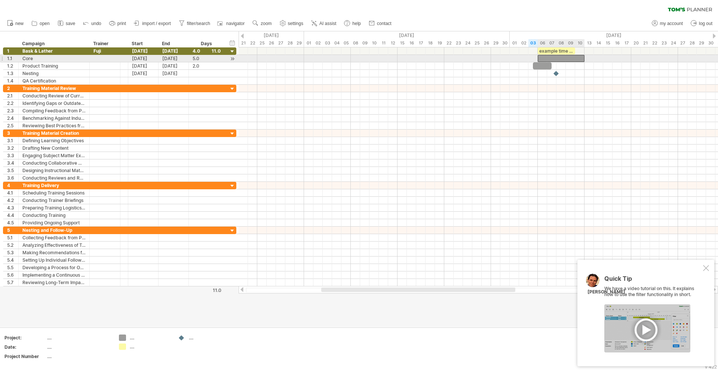
click at [552, 59] on div at bounding box center [561, 58] width 47 height 7
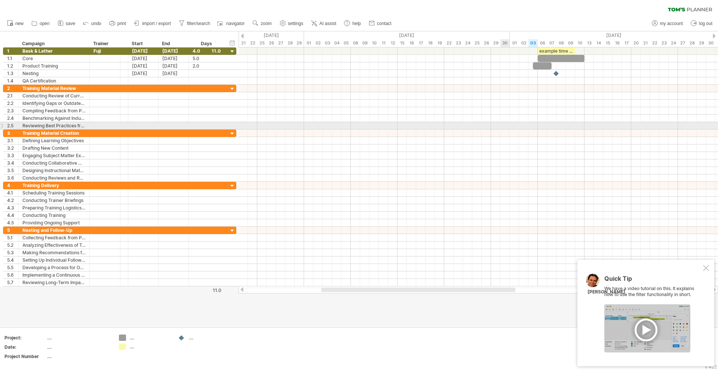
click at [507, 127] on div at bounding box center [477, 125] width 479 height 7
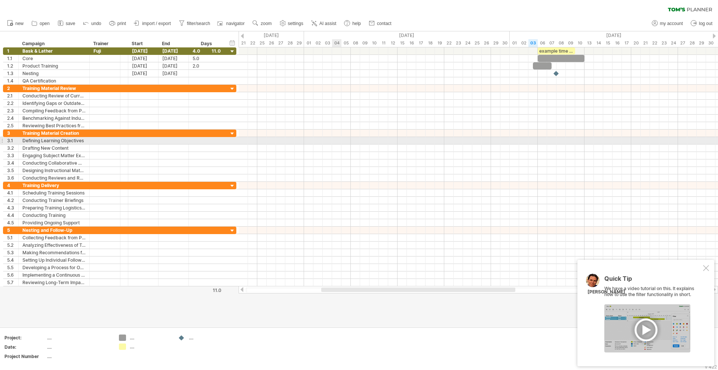
click at [336, 144] on div at bounding box center [477, 140] width 479 height 7
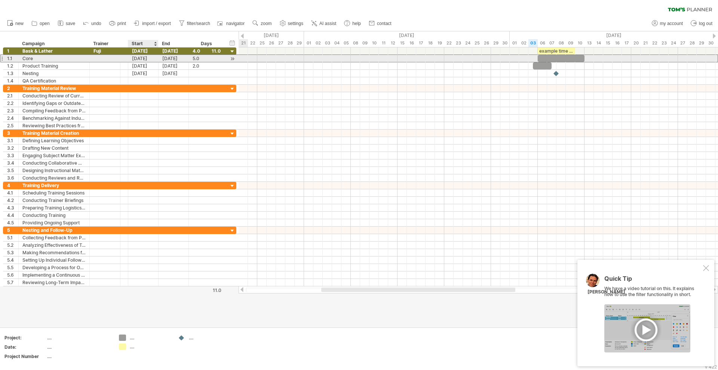
click at [133, 61] on div "[DATE]" at bounding box center [143, 58] width 30 height 7
click at [135, 61] on div "[DATE]" at bounding box center [143, 58] width 30 height 7
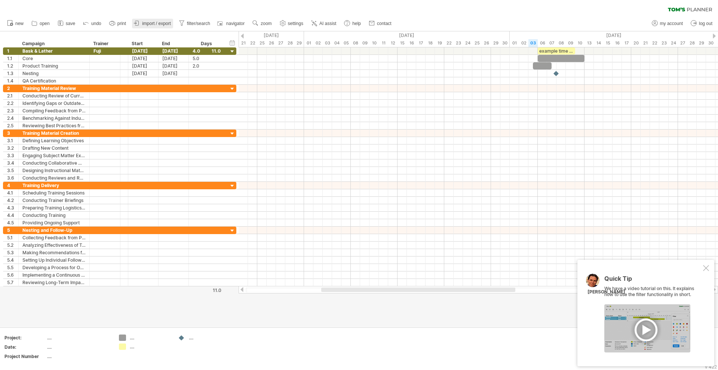
click at [151, 25] on span "import / export" at bounding box center [156, 23] width 29 height 5
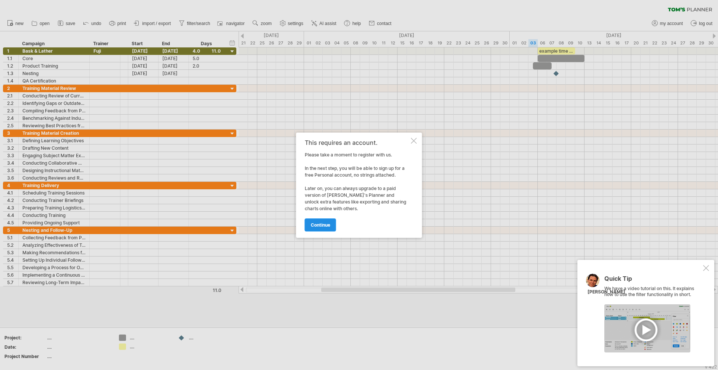
click at [322, 225] on span "continue" at bounding box center [320, 225] width 19 height 6
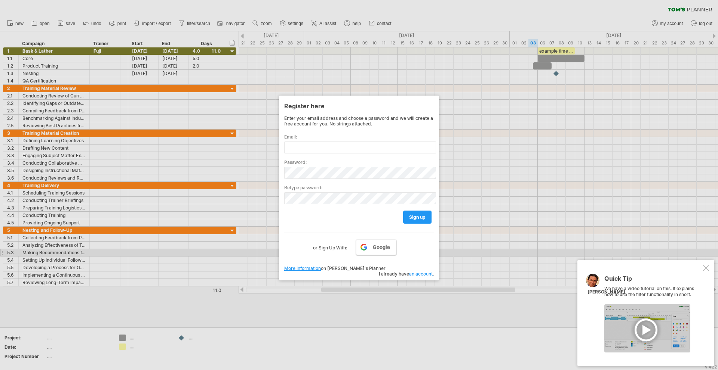
click at [376, 247] on span "Google" at bounding box center [381, 247] width 17 height 6
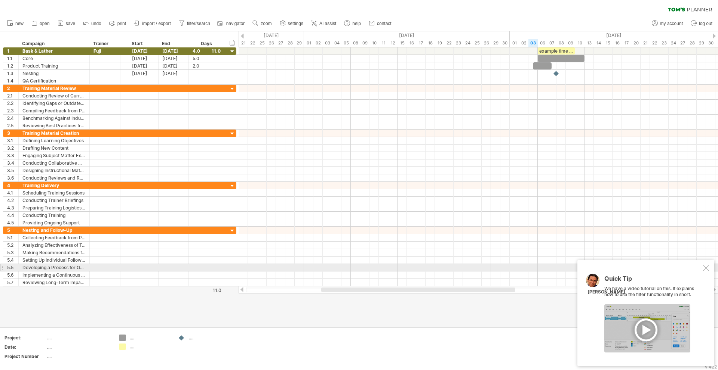
click at [703, 268] on div at bounding box center [706, 268] width 6 height 6
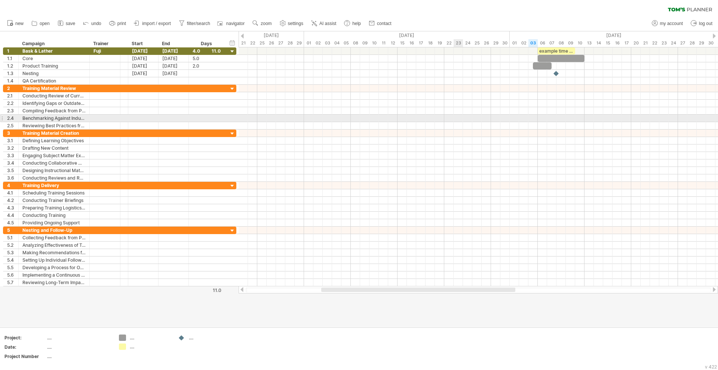
click at [462, 117] on div at bounding box center [477, 118] width 479 height 7
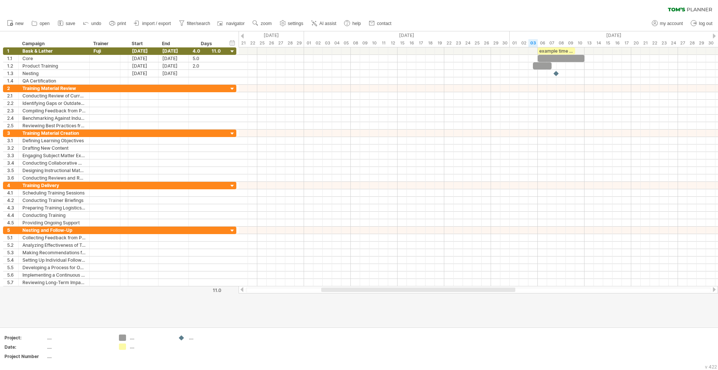
click at [682, 9] on icon at bounding box center [676, 9] width 17 height 4
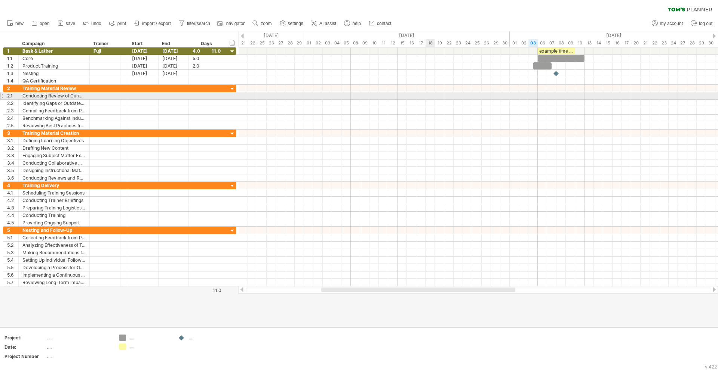
click at [431, 95] on div at bounding box center [477, 95] width 479 height 7
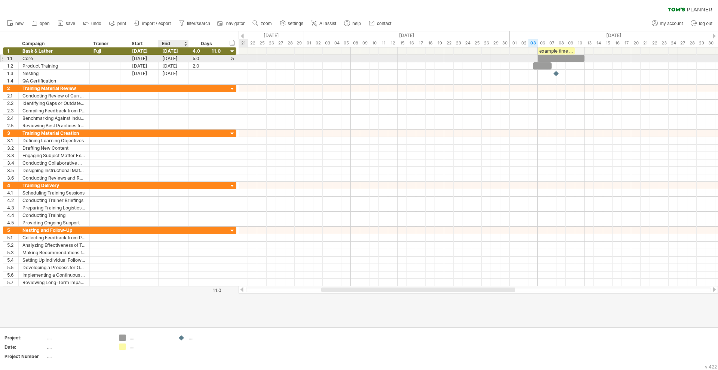
click at [144, 59] on div "[DATE]" at bounding box center [143, 58] width 30 height 7
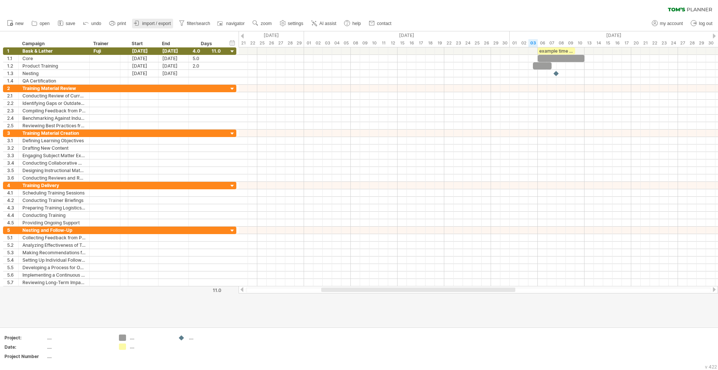
click at [154, 25] on span "import / export" at bounding box center [156, 23] width 29 height 5
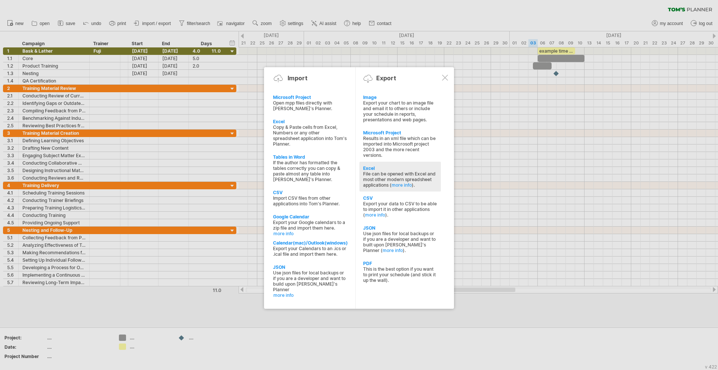
click at [403, 175] on div "File can be opened with Excel and most other modern spreadsheet applications ( …" at bounding box center [400, 179] width 74 height 17
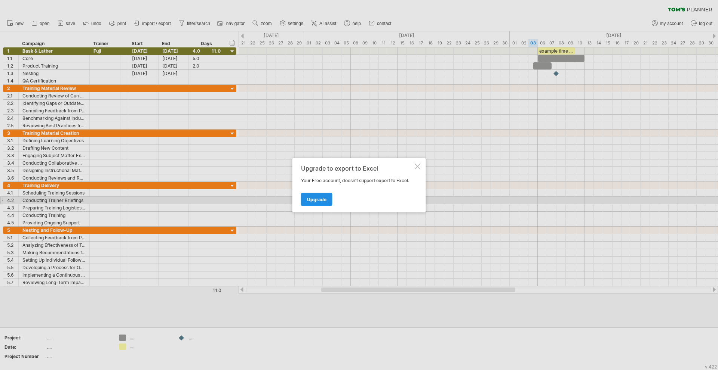
click at [322, 201] on span "Upgrade" at bounding box center [316, 200] width 19 height 6
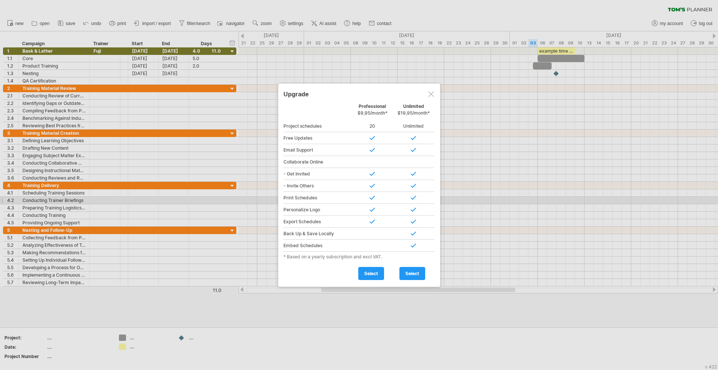
drag, startPoint x: 350, startPoint y: 115, endPoint x: 387, endPoint y: 114, distance: 37.0
click at [387, 114] on div "Personal Free Professional $9,95/month* Unlimited $19,95/month*" at bounding box center [358, 112] width 151 height 16
click at [431, 92] on div at bounding box center [431, 94] width 6 height 6
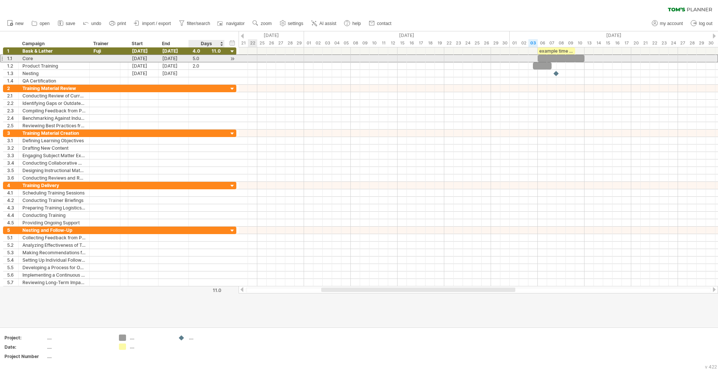
click at [214, 57] on div "5.0" at bounding box center [207, 58] width 28 height 7
